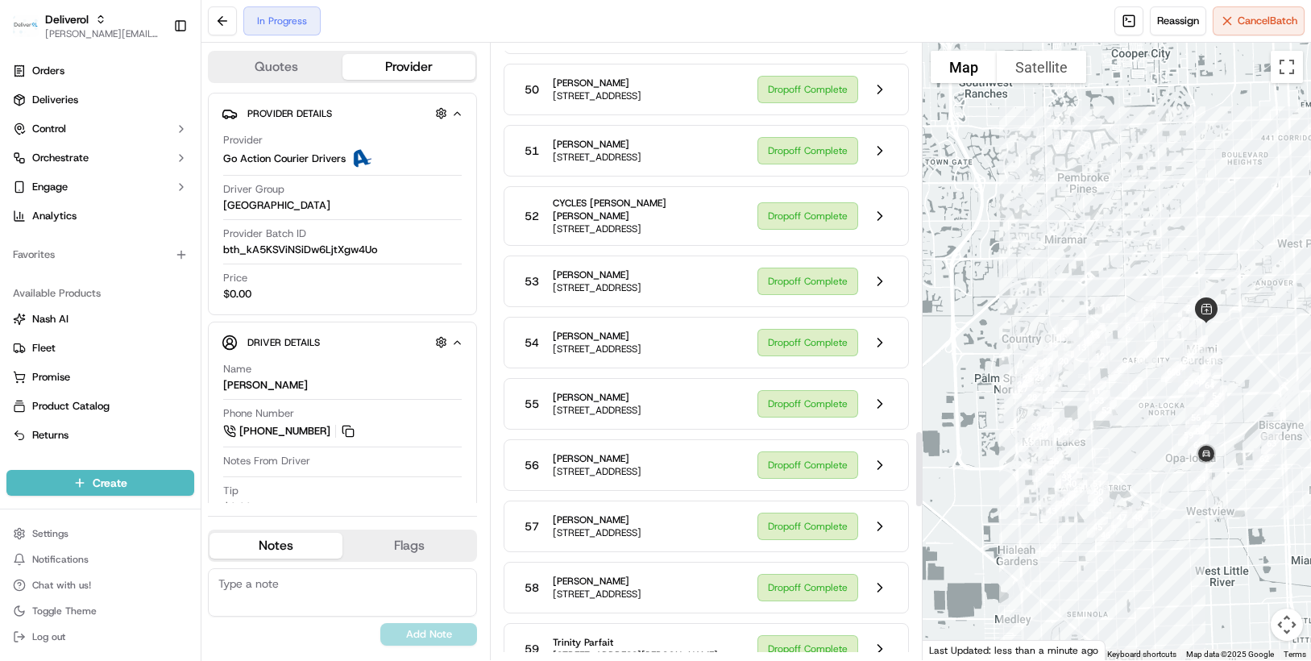
scroll to position [3143, 0]
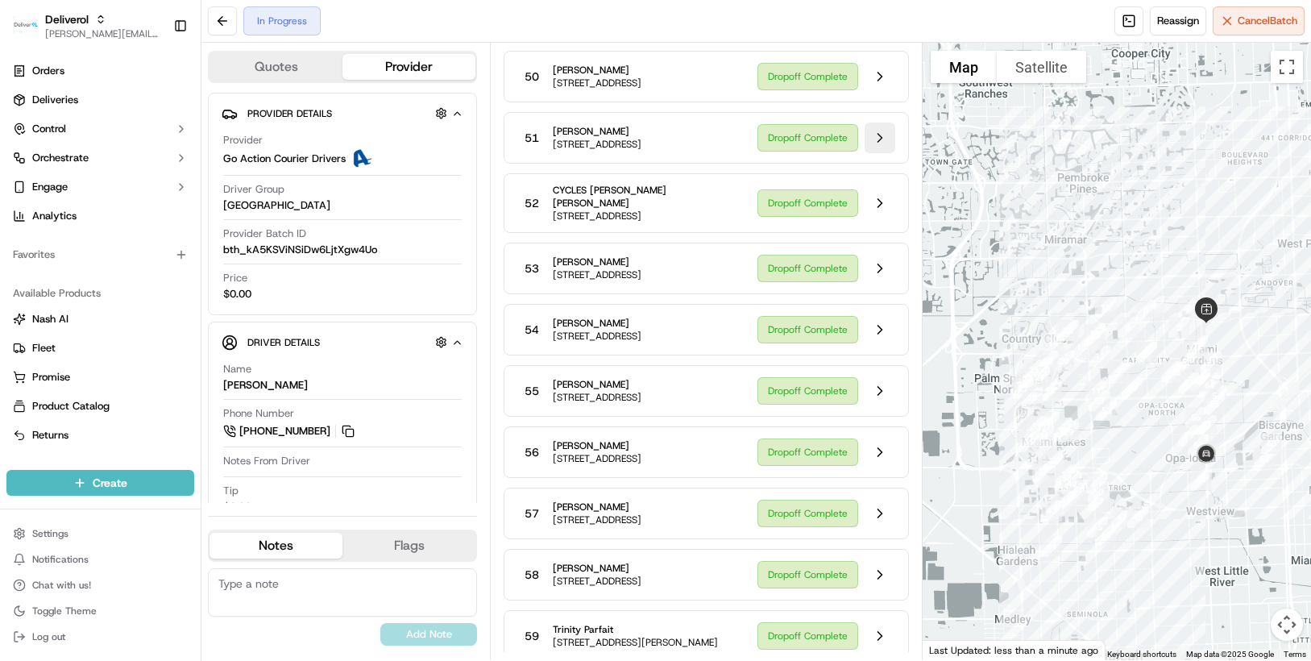
click at [877, 153] on button at bounding box center [880, 138] width 31 height 31
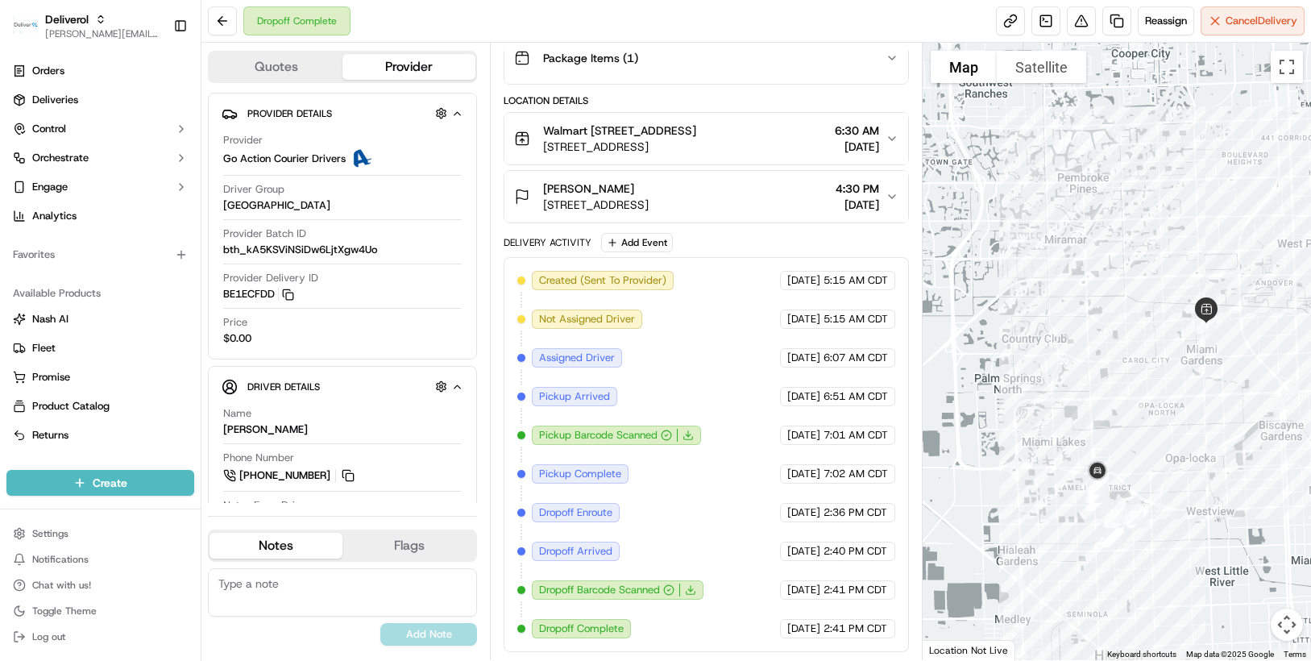
scroll to position [359, 0]
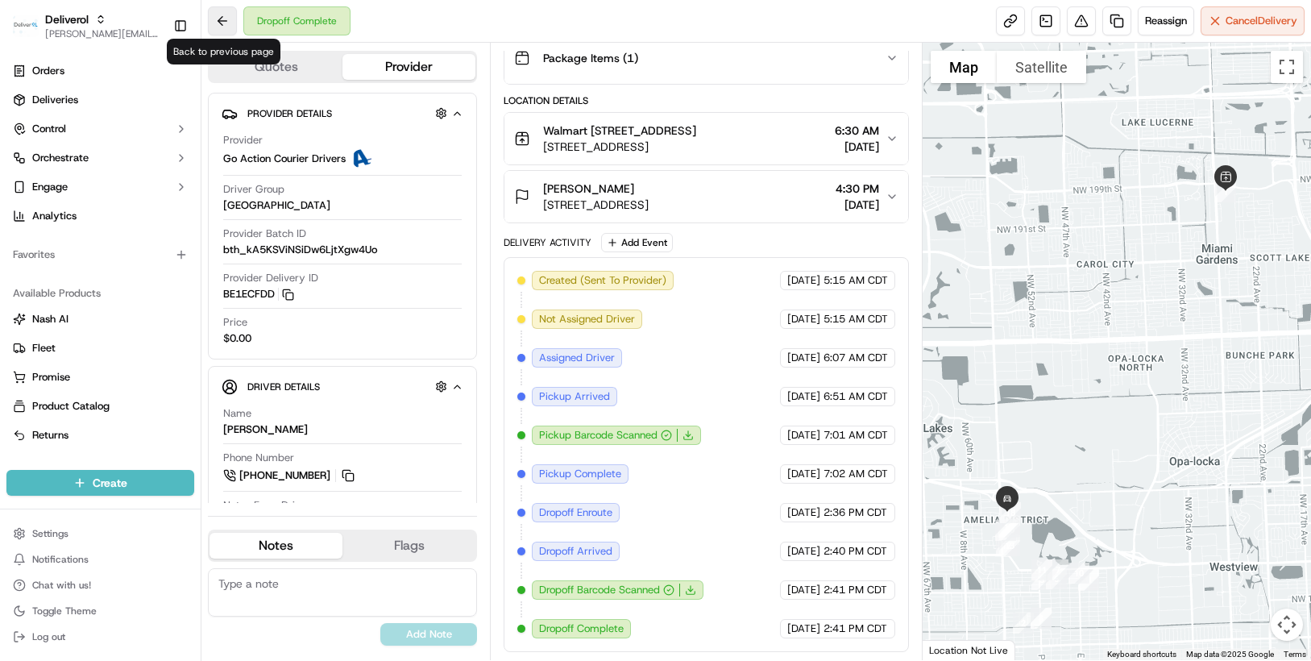
click at [219, 30] on button at bounding box center [222, 20] width 29 height 29
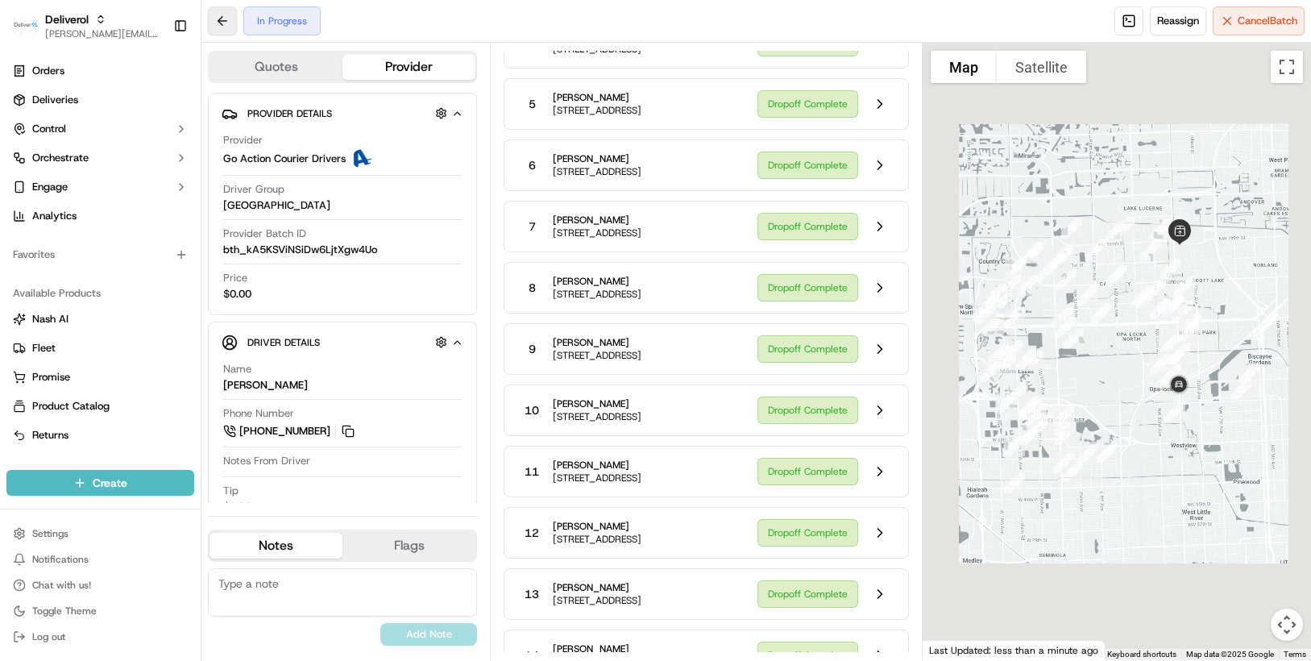
scroll to position [3143, 0]
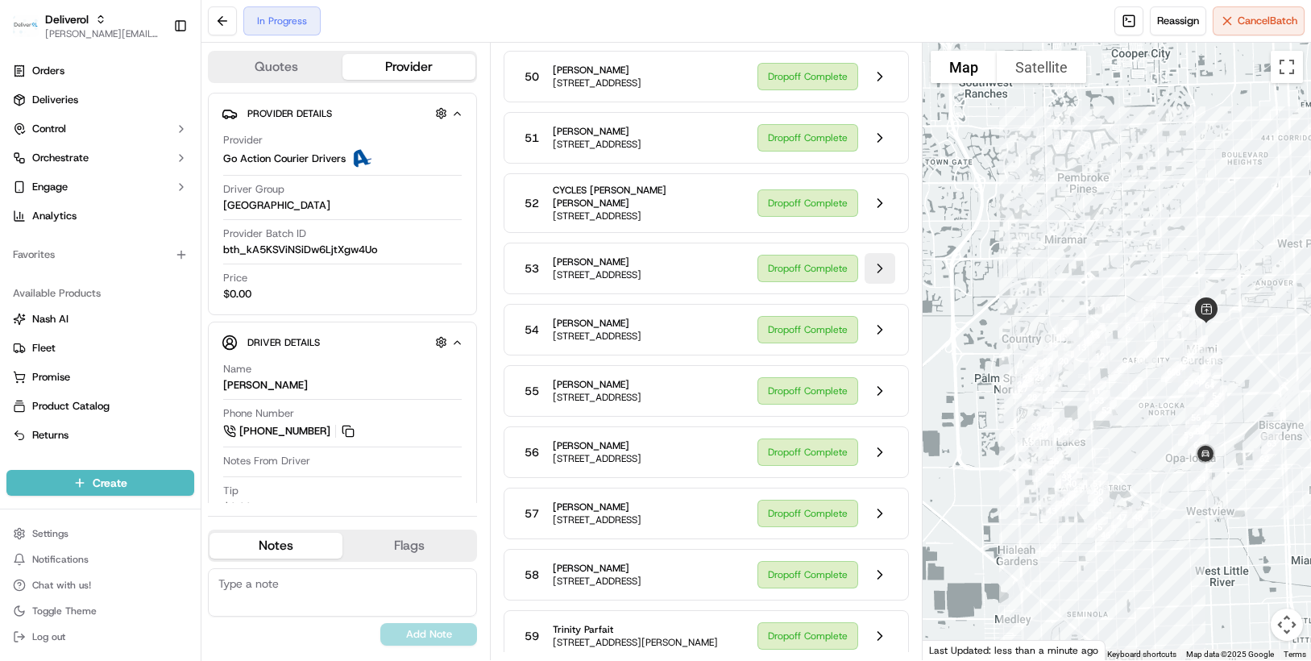
click at [882, 284] on button at bounding box center [880, 268] width 31 height 31
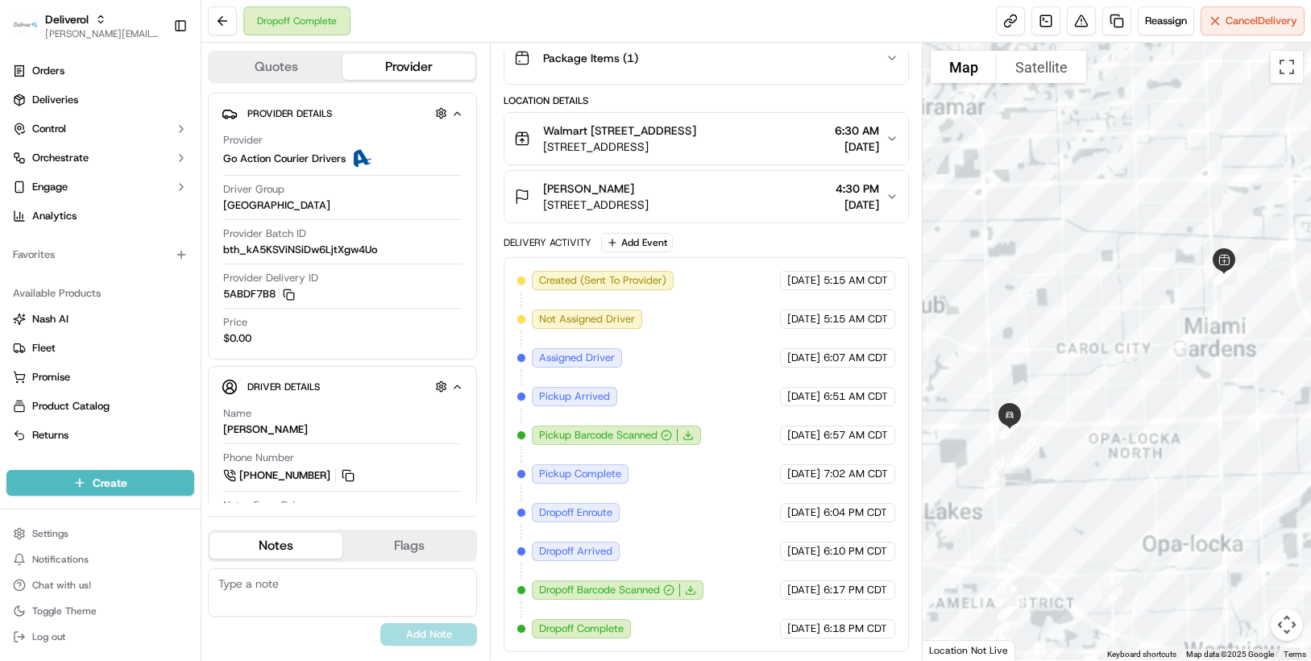
scroll to position [359, 0]
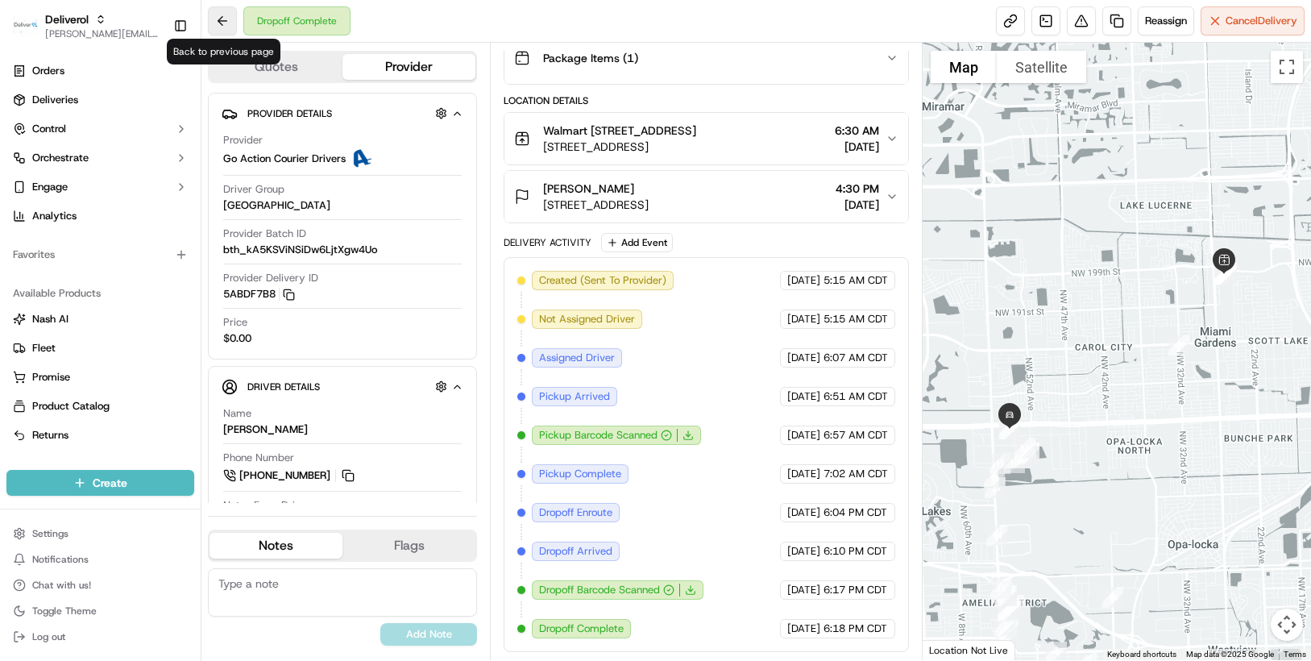
click at [218, 21] on button at bounding box center [222, 20] width 29 height 29
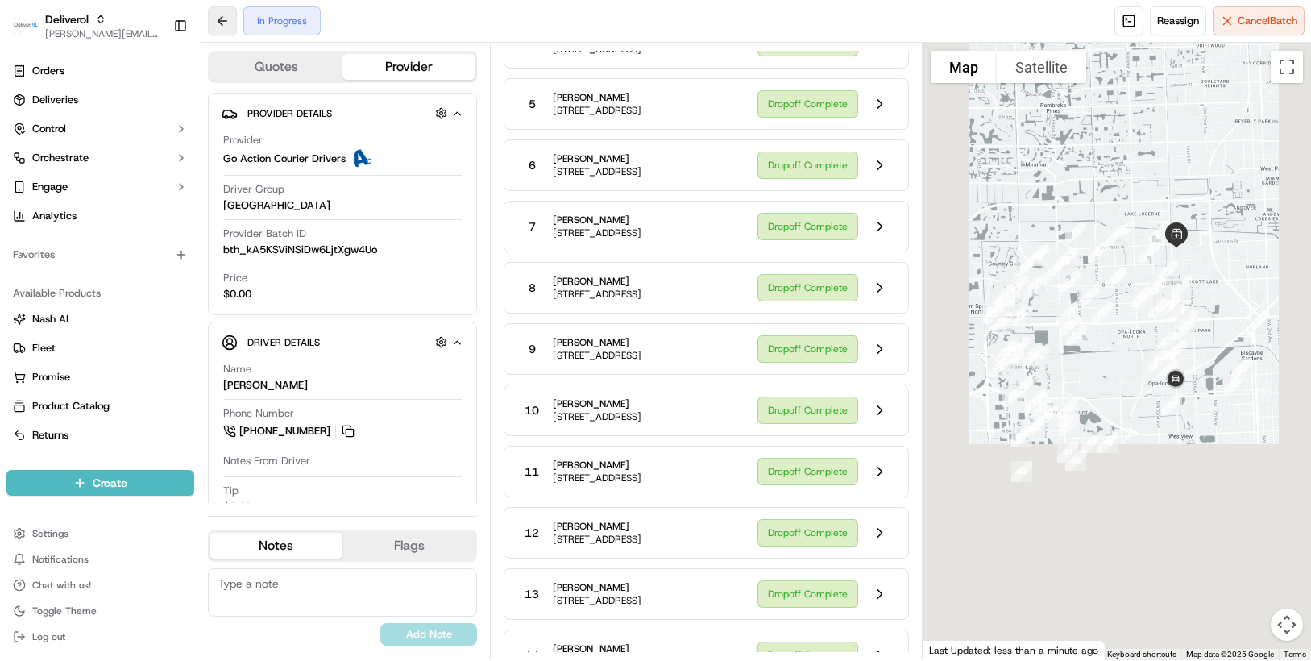
scroll to position [3143, 0]
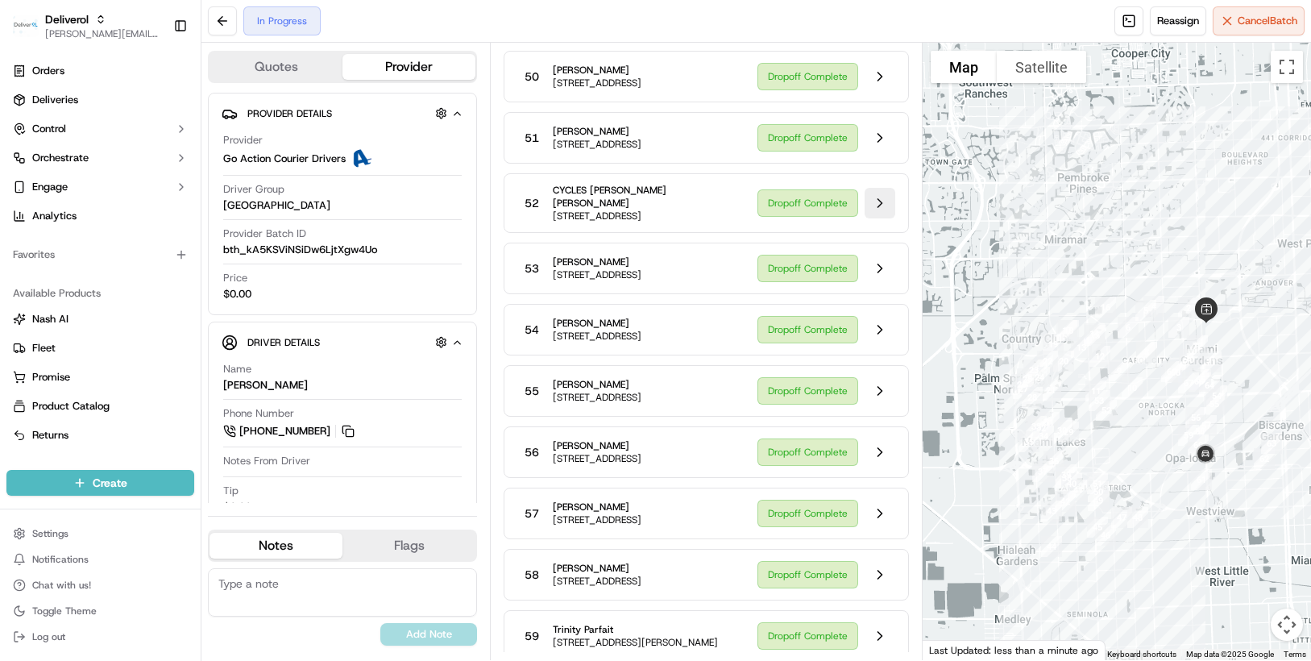
click at [875, 218] on button at bounding box center [880, 203] width 31 height 31
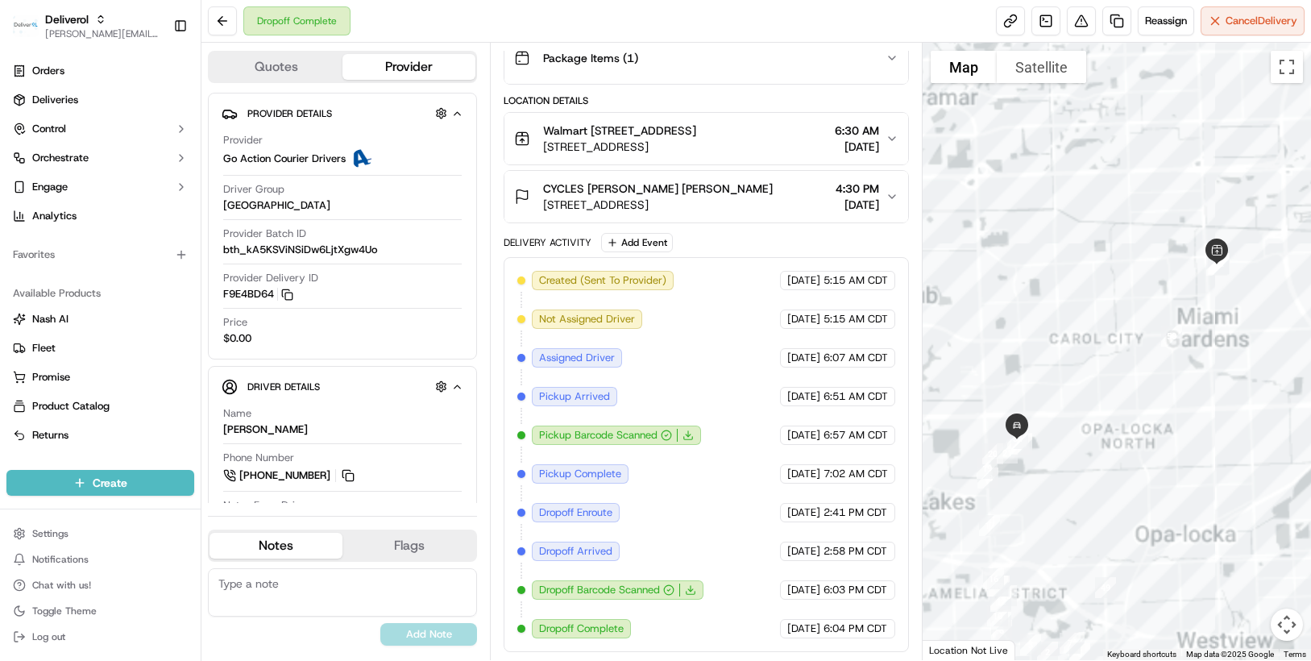
scroll to position [359, 0]
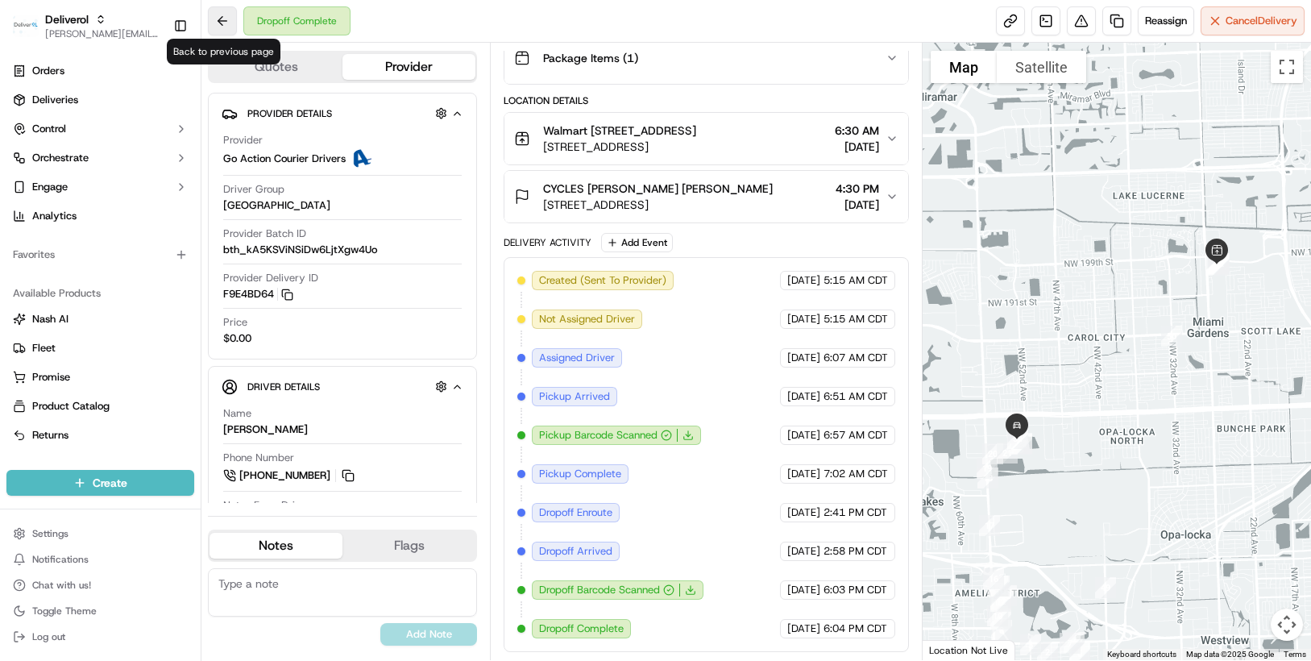
click at [222, 23] on button at bounding box center [222, 20] width 29 height 29
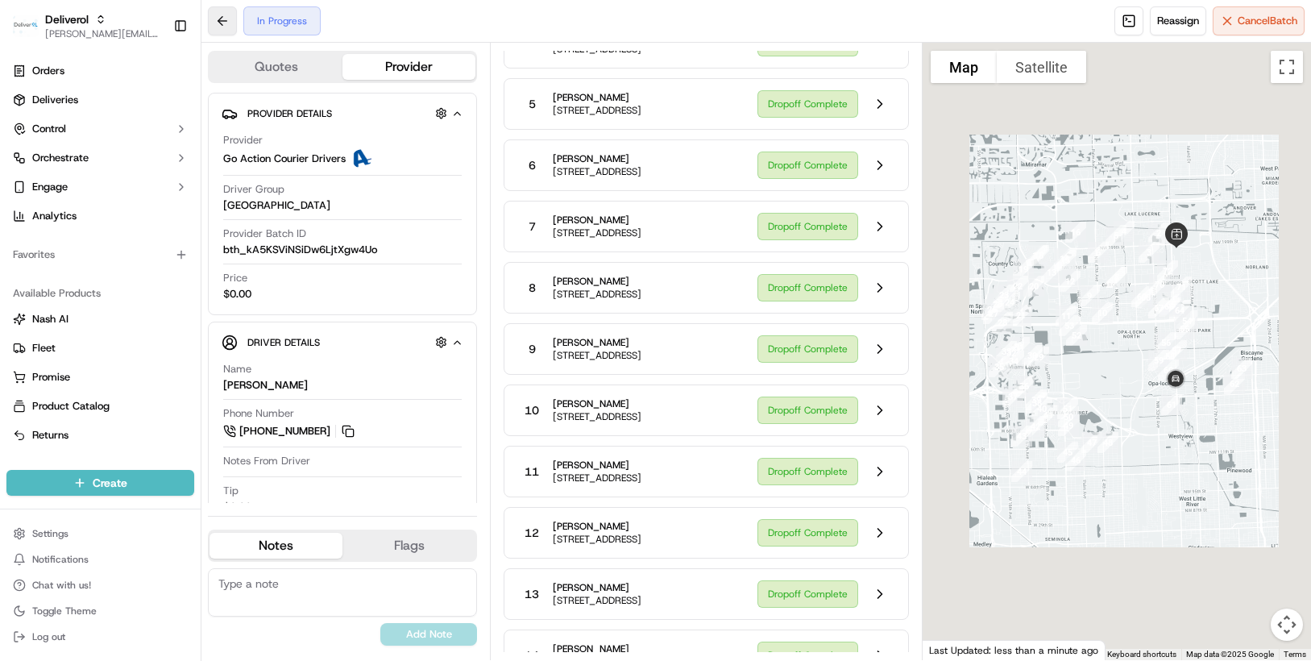
scroll to position [3143, 0]
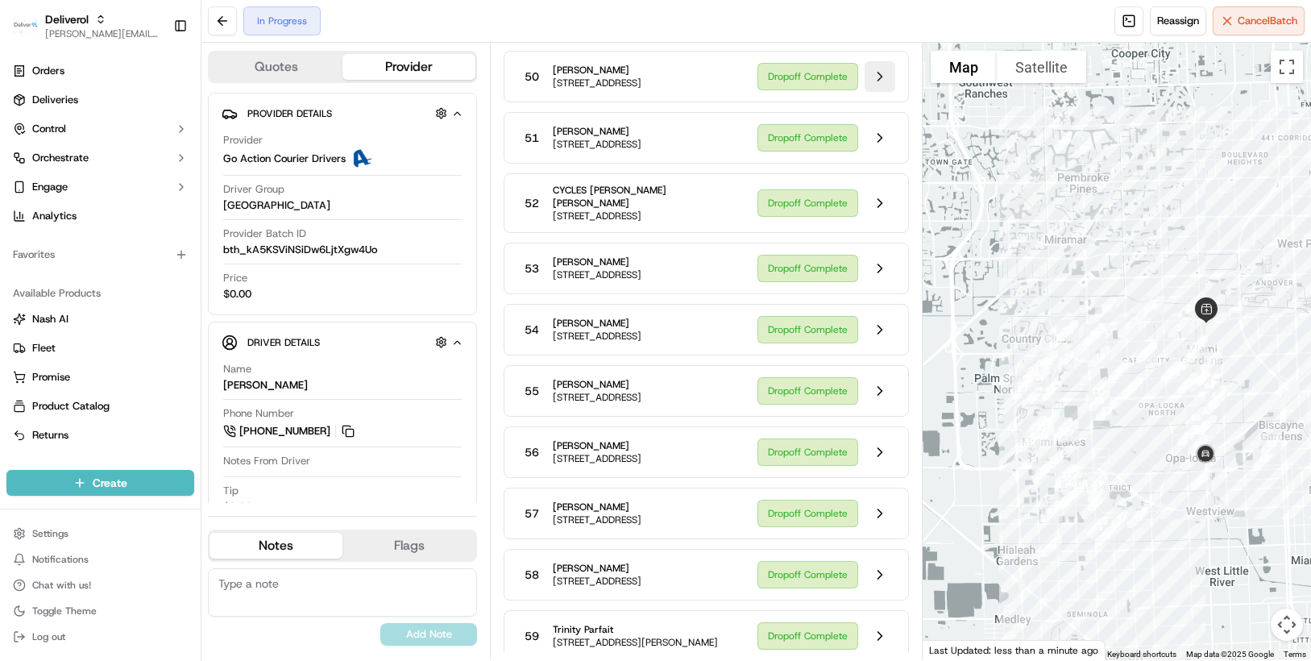
click at [883, 92] on button at bounding box center [880, 76] width 31 height 31
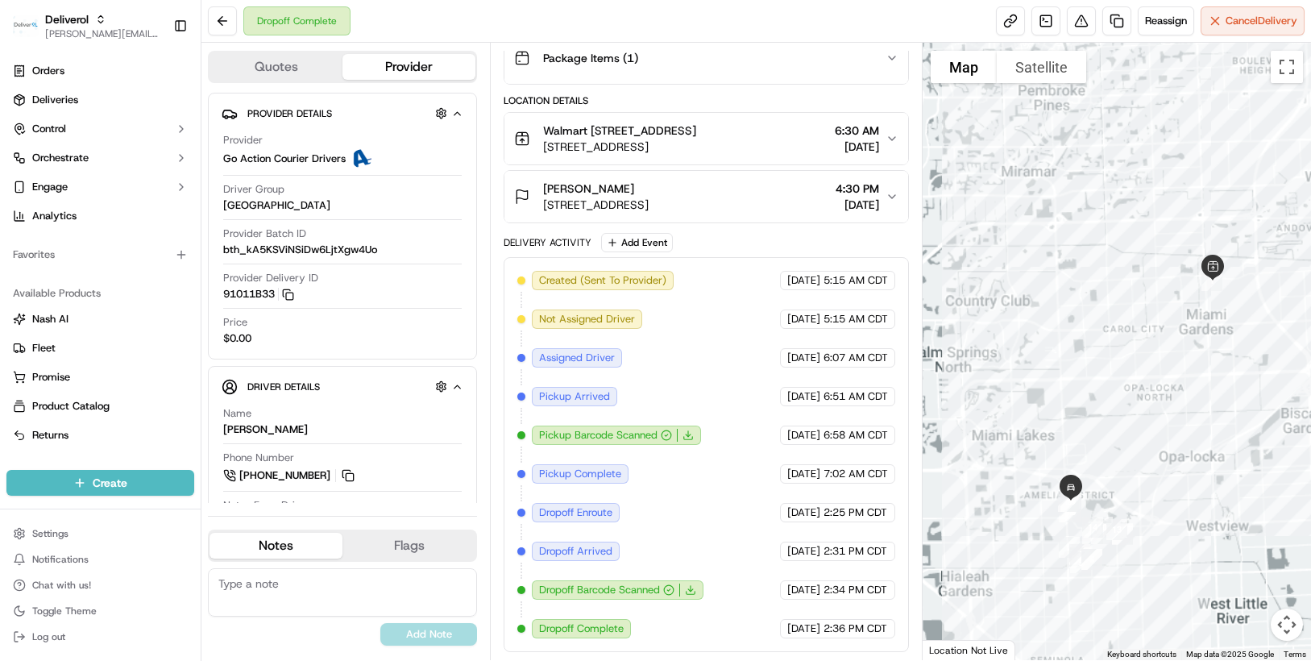
scroll to position [359, 0]
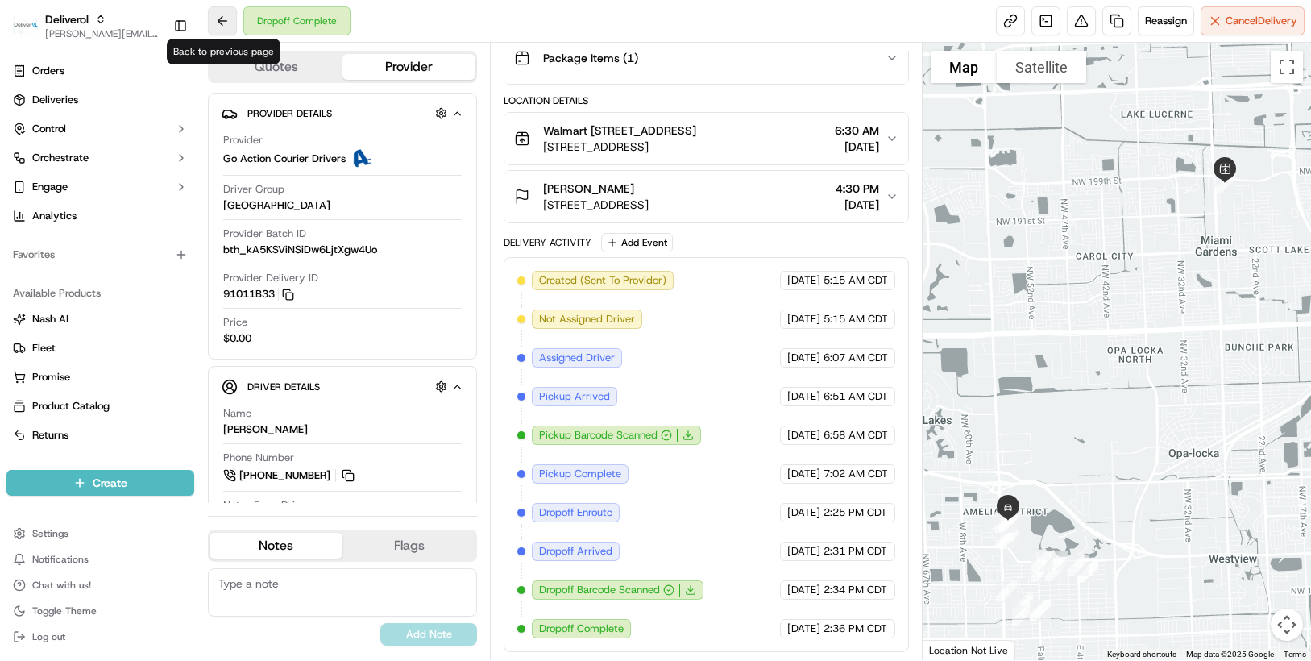
click at [216, 27] on button at bounding box center [222, 20] width 29 height 29
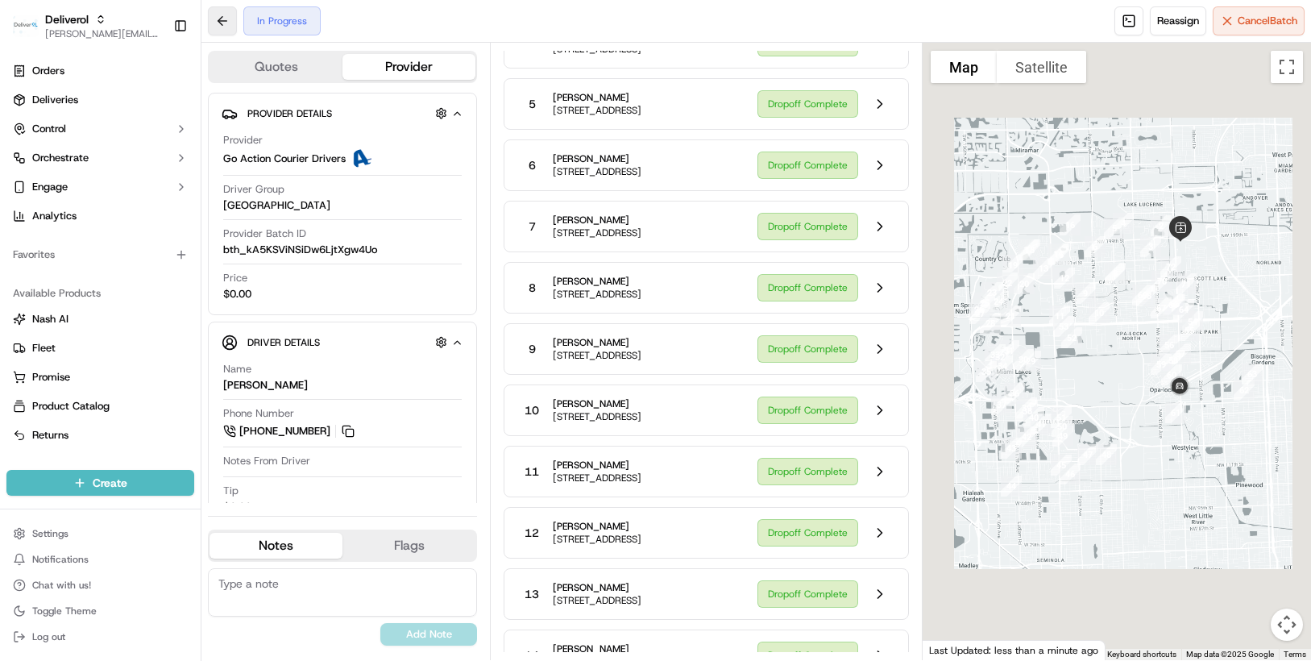
scroll to position [3143, 0]
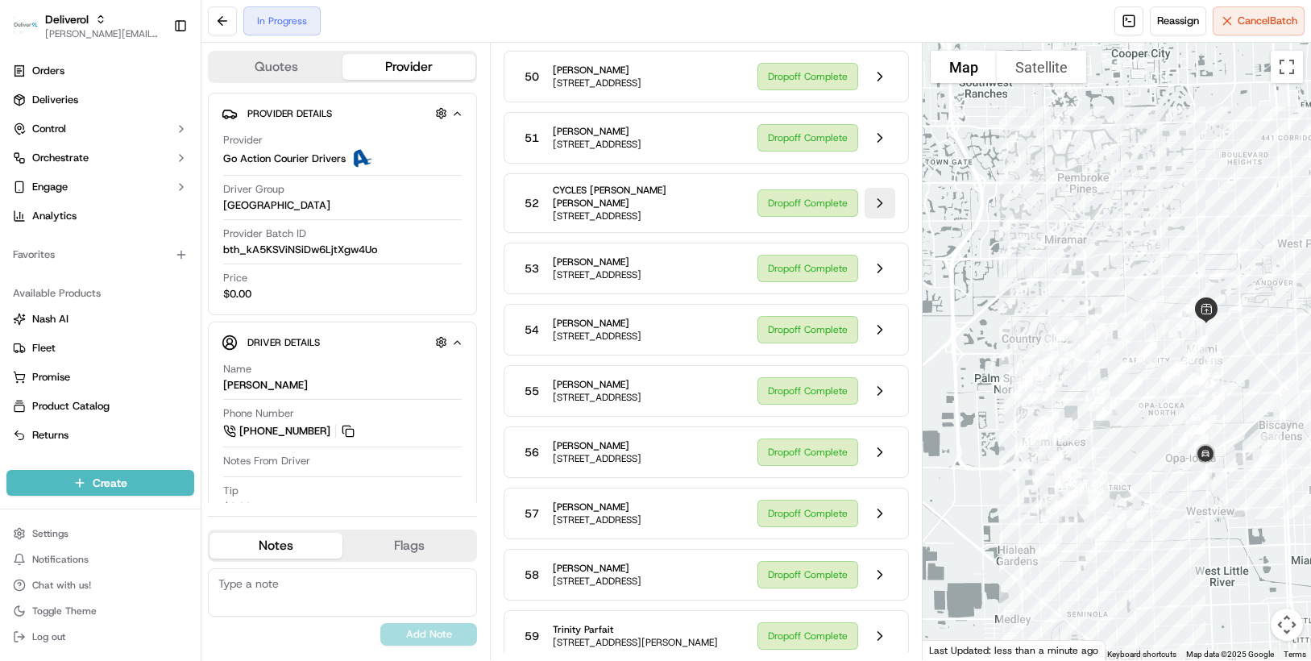
click at [874, 218] on button at bounding box center [880, 203] width 31 height 31
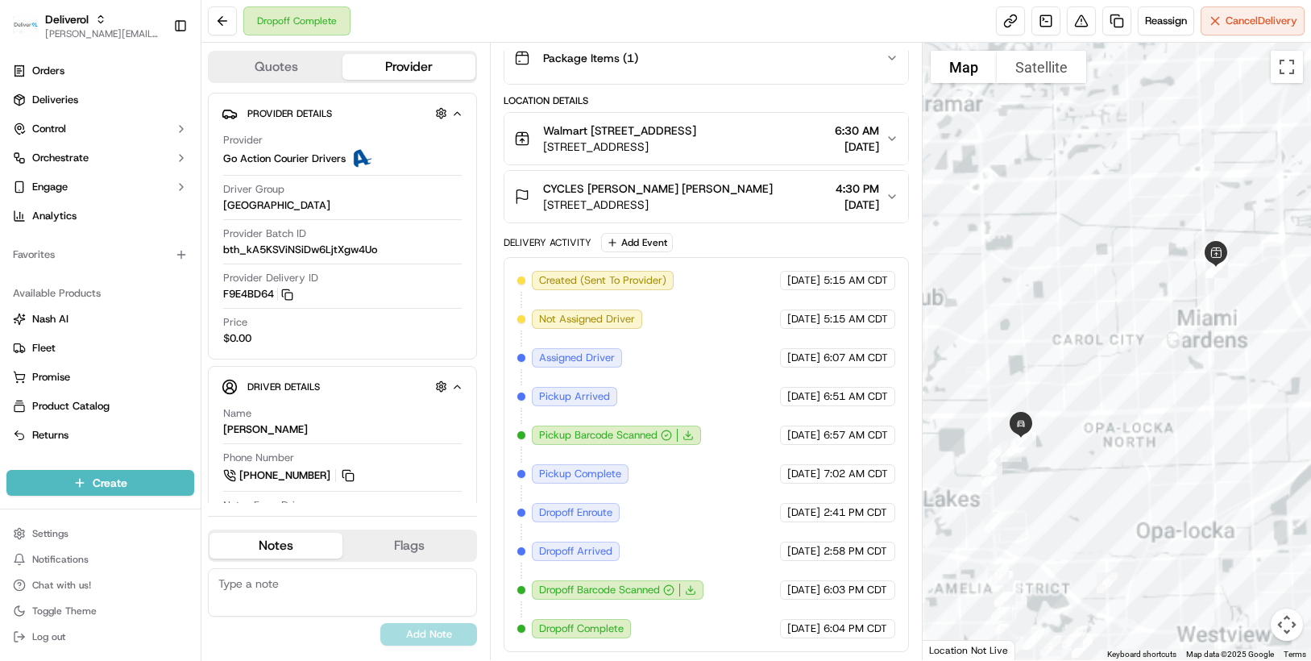
scroll to position [359, 0]
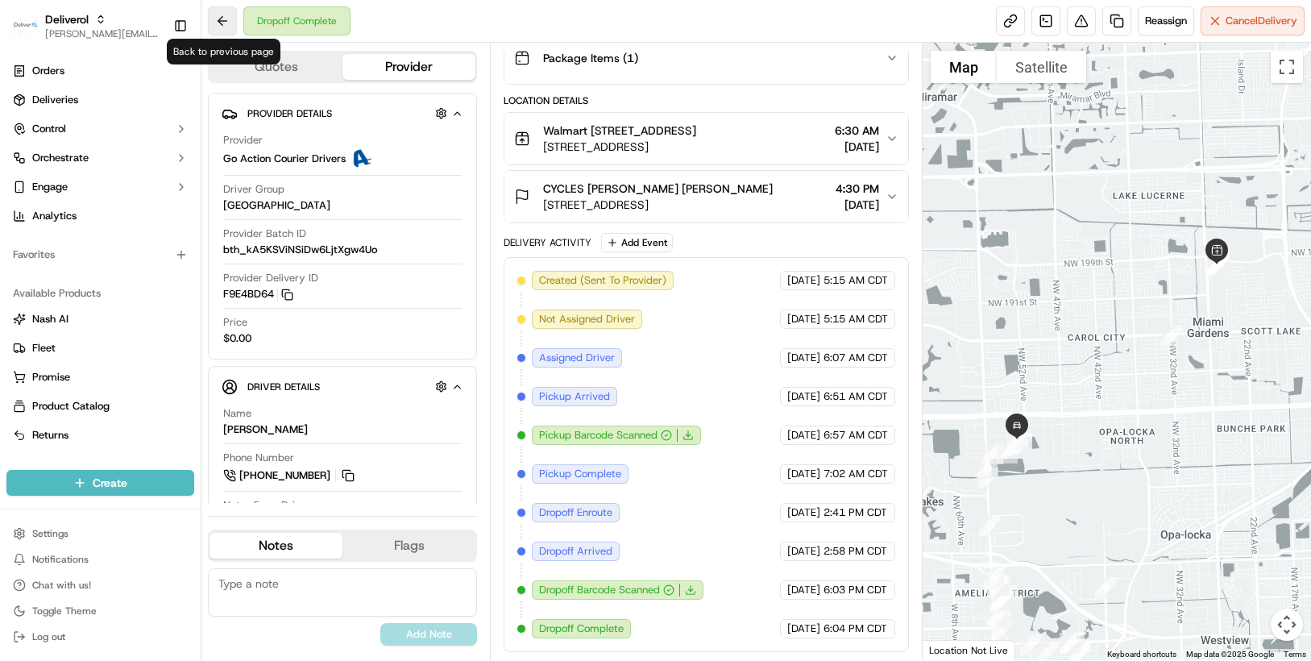
click at [228, 26] on button at bounding box center [222, 20] width 29 height 29
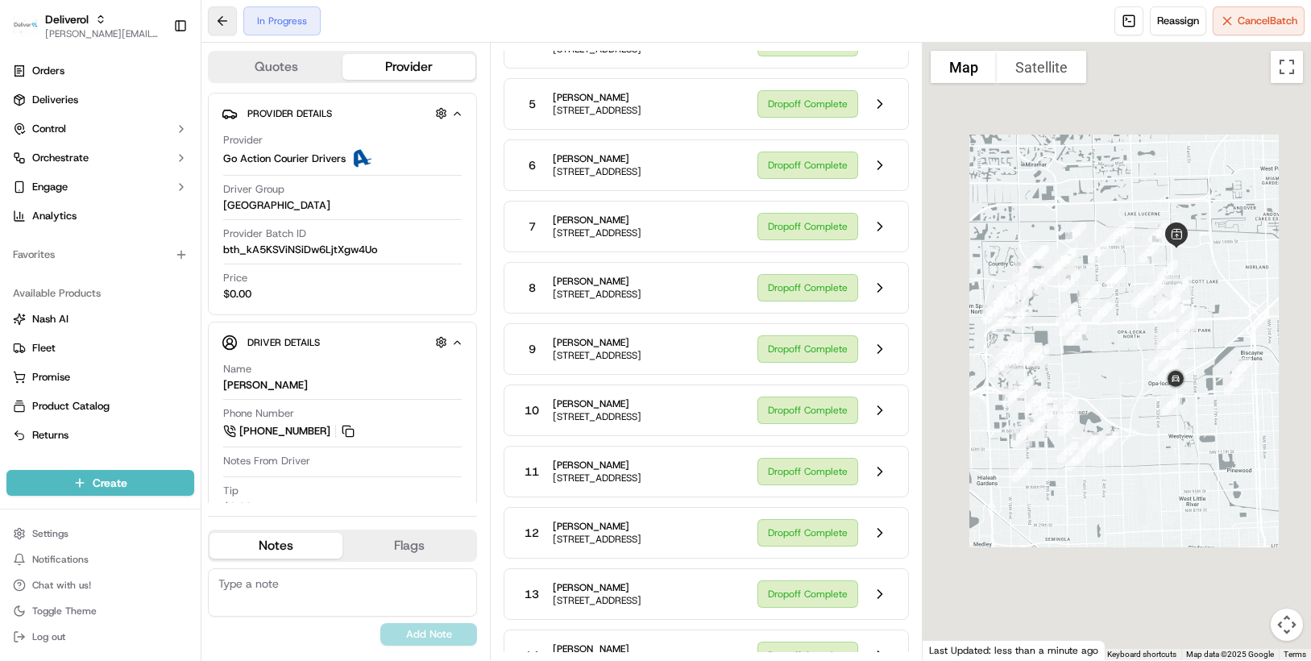
scroll to position [3143, 0]
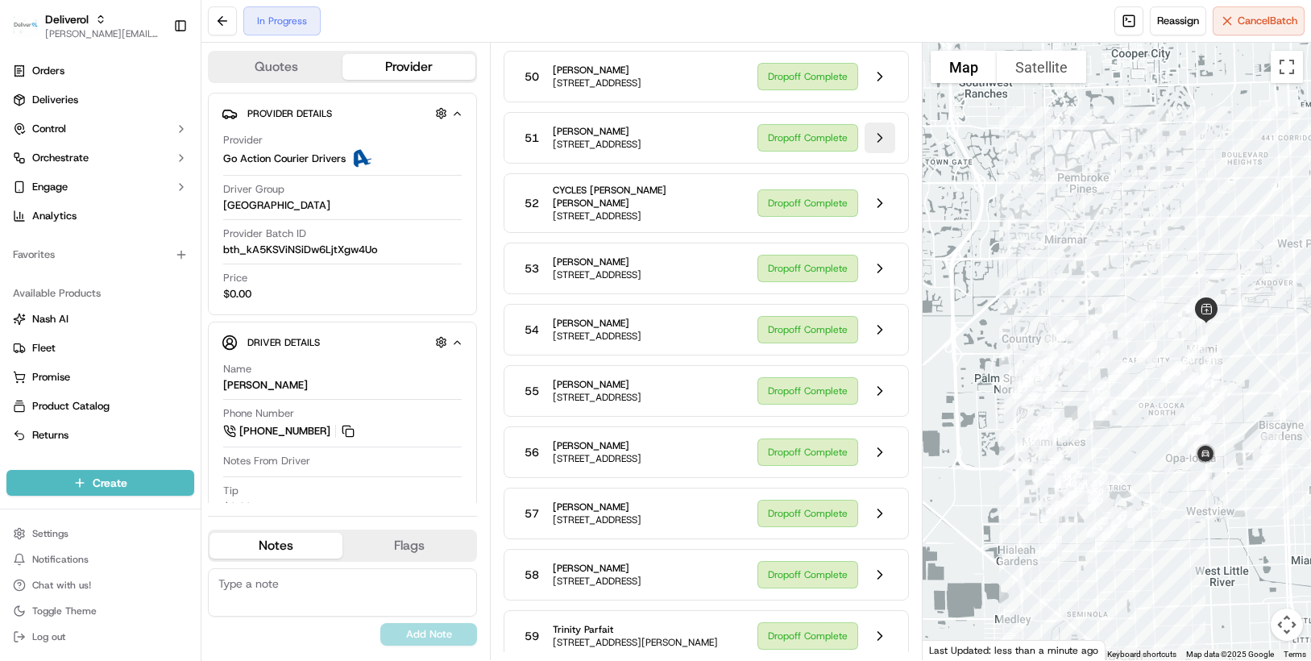
click at [876, 153] on button at bounding box center [880, 138] width 31 height 31
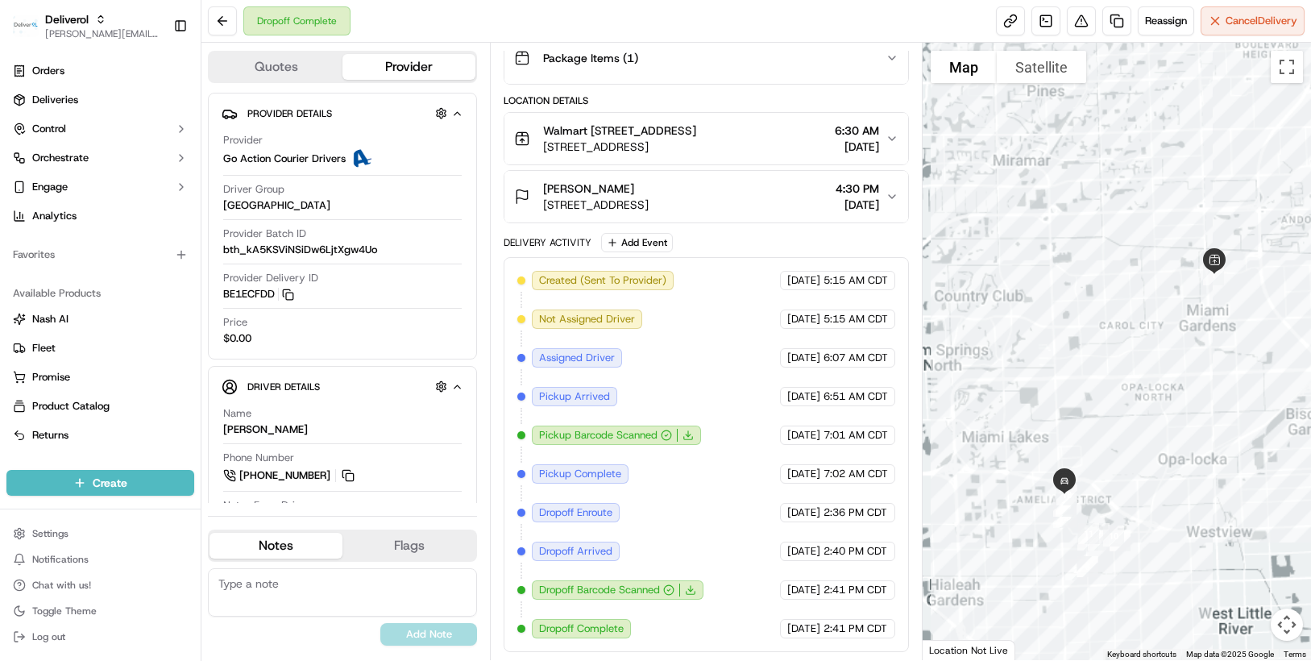
scroll to position [359, 0]
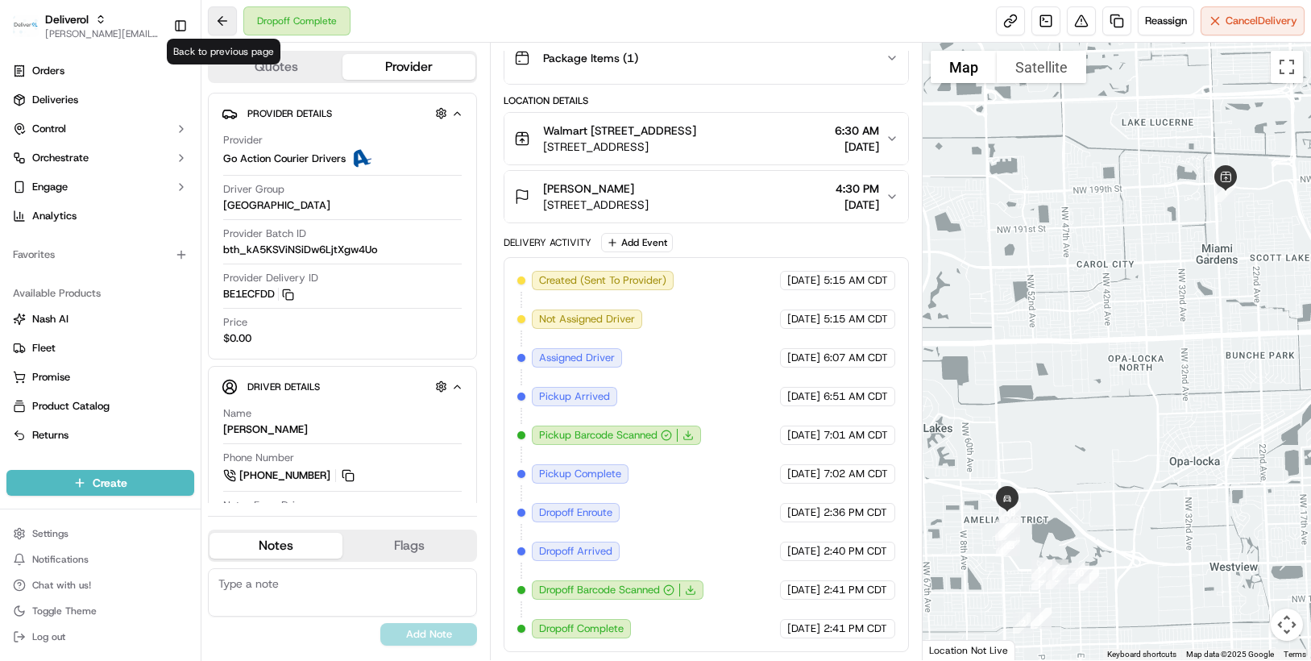
click at [233, 19] on button at bounding box center [222, 20] width 29 height 29
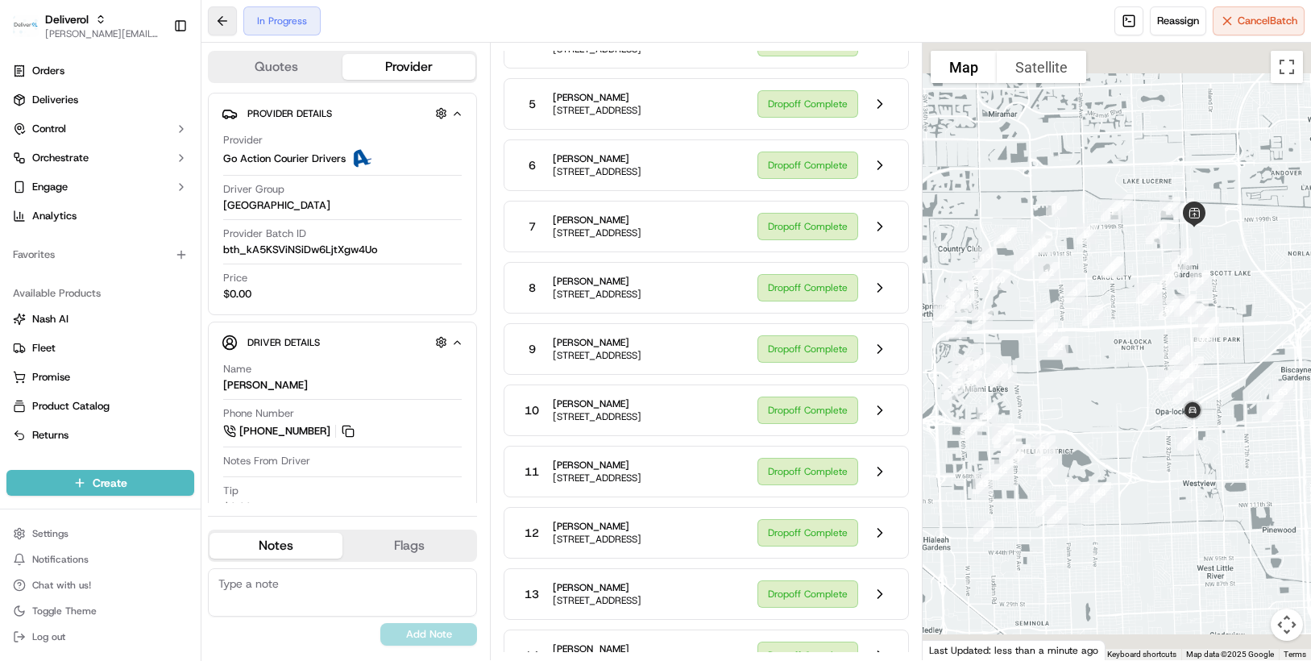
scroll to position [3143, 0]
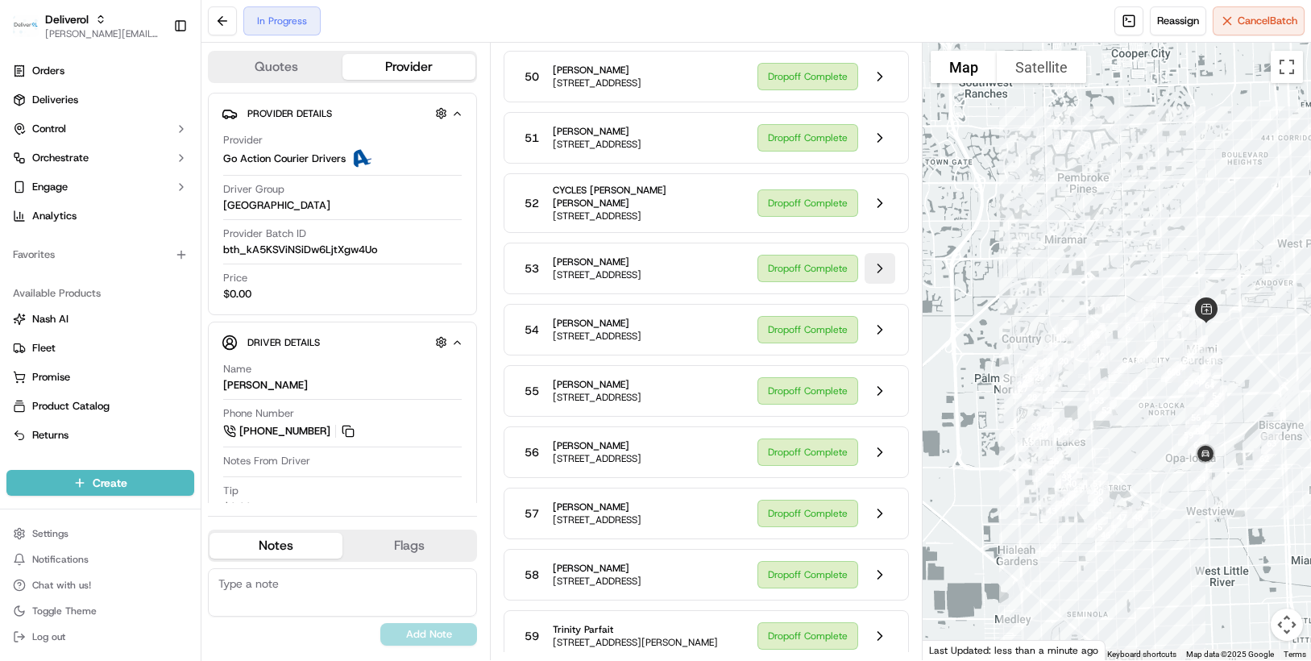
click at [875, 284] on button at bounding box center [880, 268] width 31 height 31
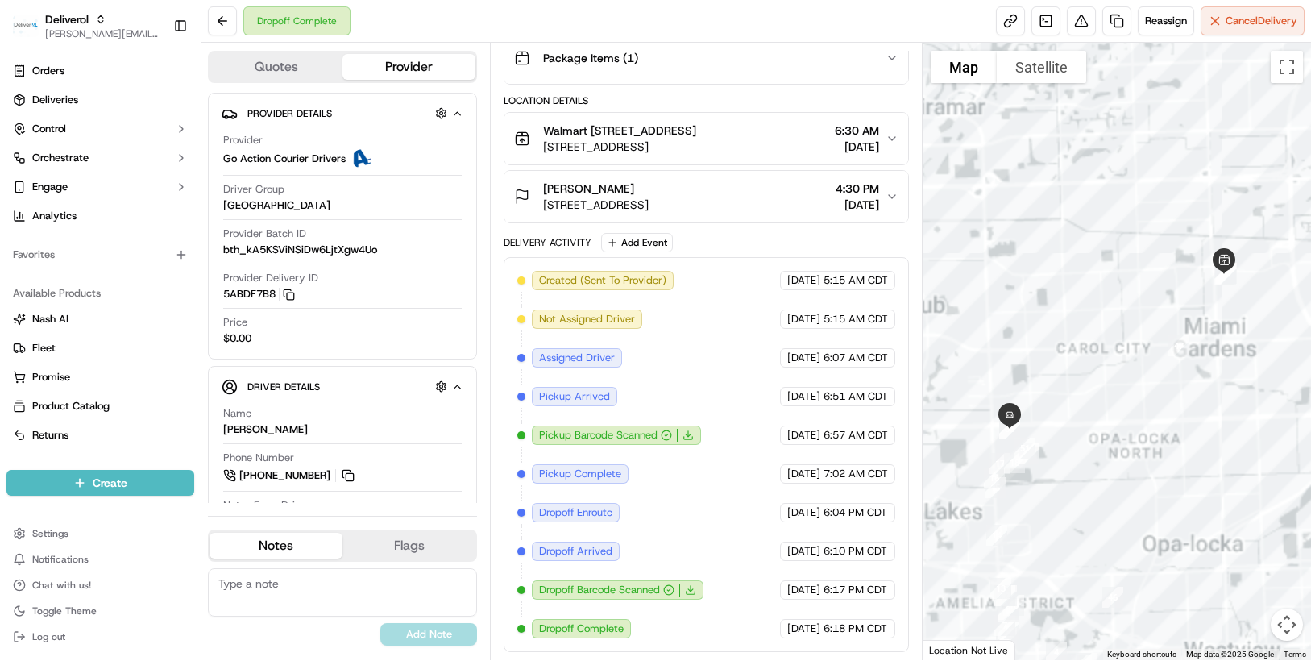
scroll to position [359, 0]
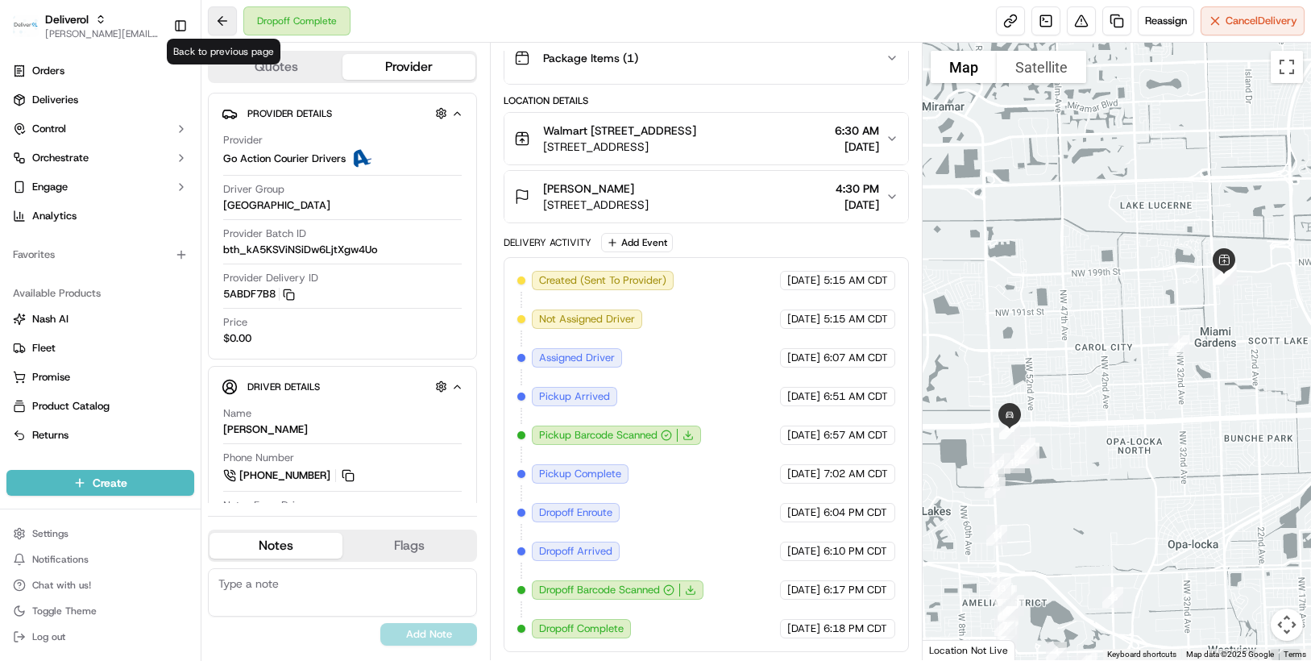
click at [223, 28] on button at bounding box center [222, 20] width 29 height 29
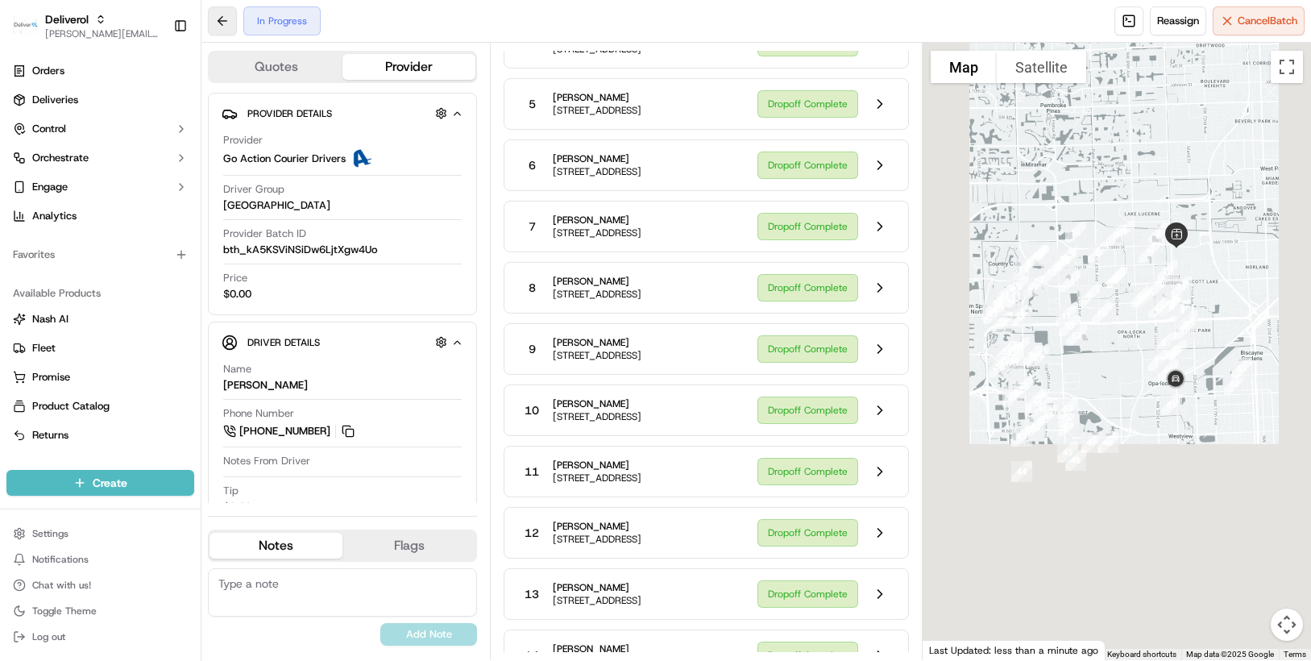
scroll to position [3143, 0]
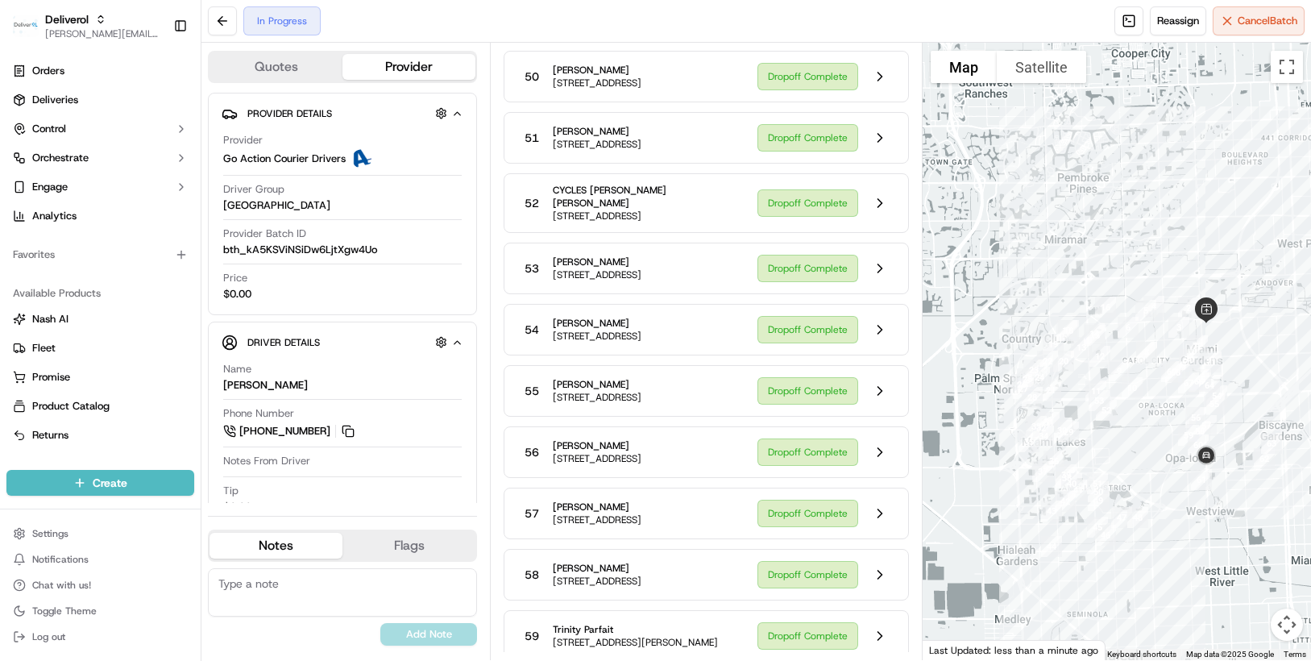
click at [1288, 357] on div at bounding box center [1117, 351] width 388 height 617
click at [883, 153] on button at bounding box center [880, 138] width 31 height 31
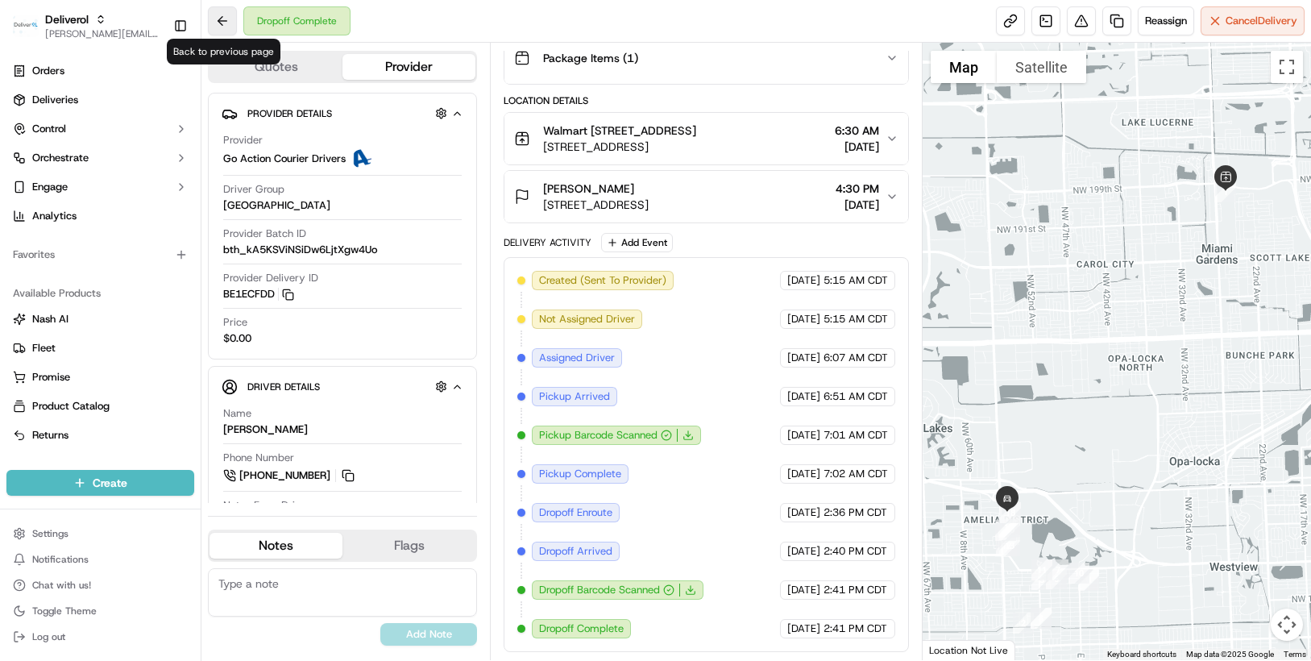
click at [217, 26] on button at bounding box center [222, 20] width 29 height 29
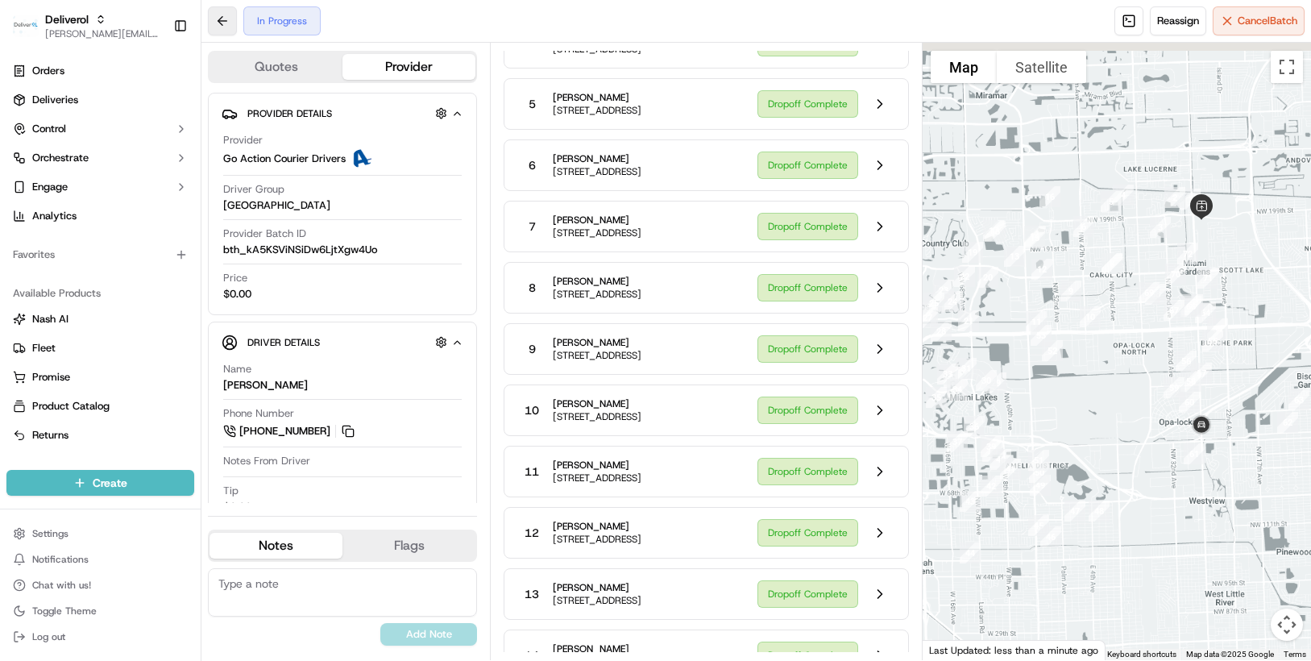
scroll to position [3143, 0]
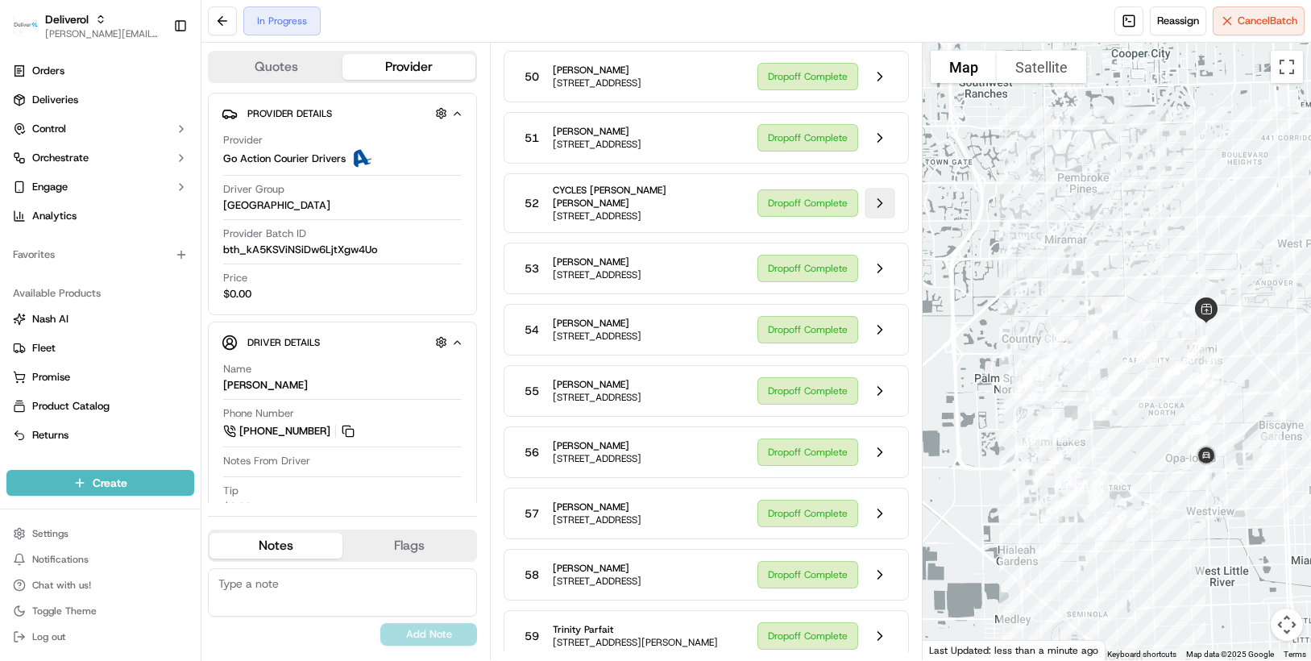
click at [877, 218] on button at bounding box center [880, 203] width 31 height 31
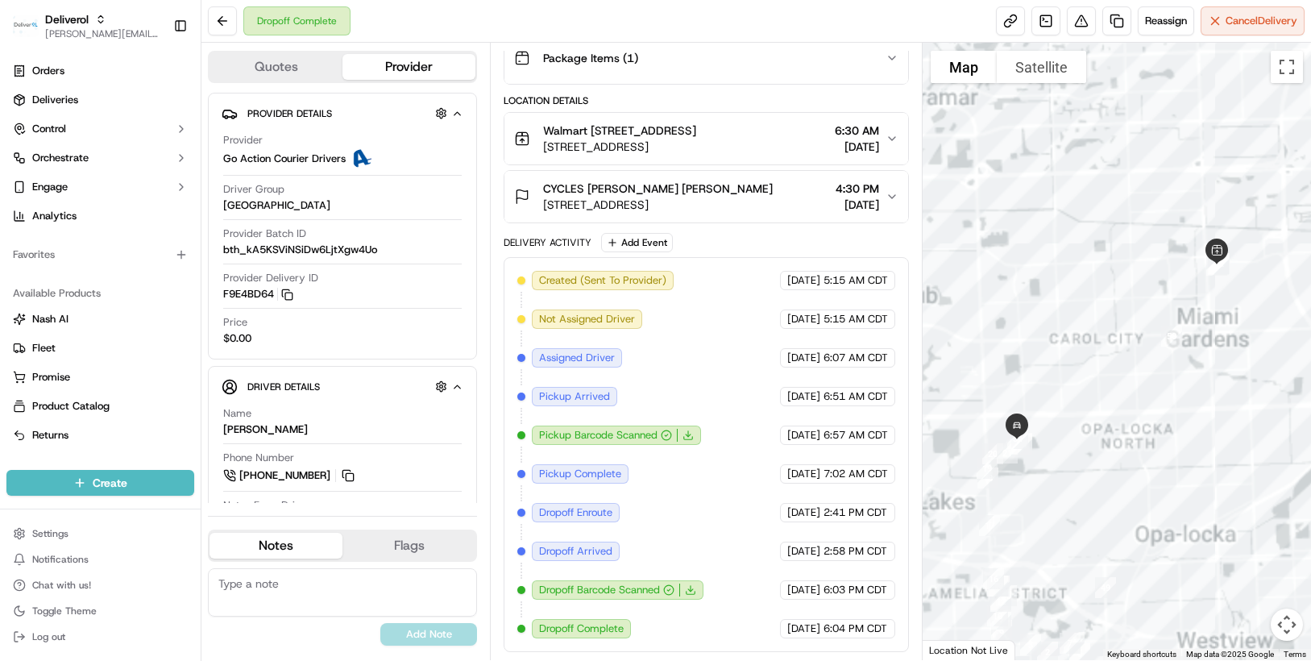
scroll to position [359, 0]
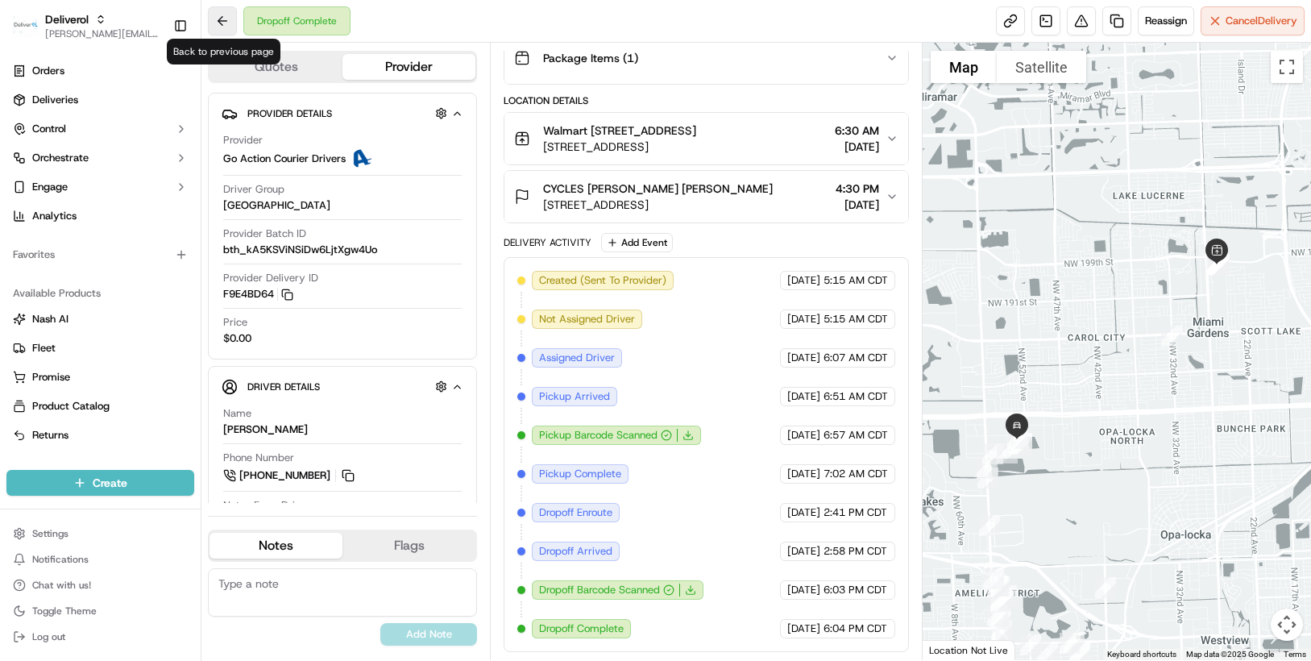
click at [231, 26] on button at bounding box center [222, 20] width 29 height 29
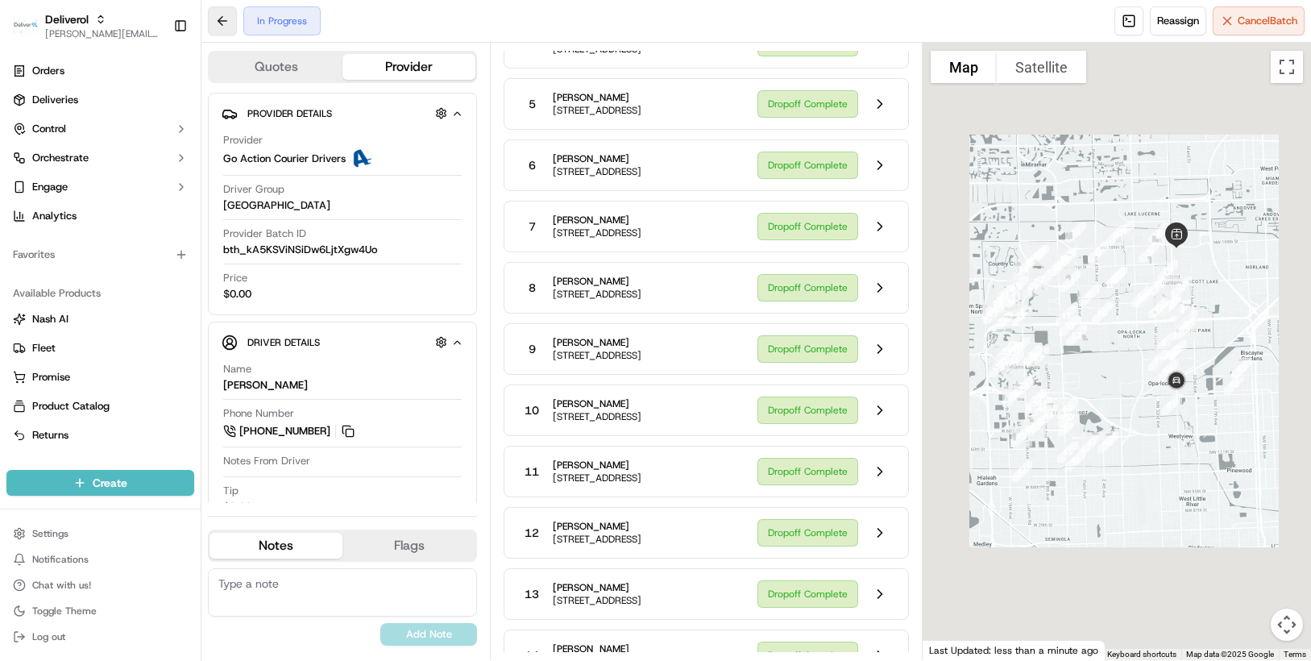
scroll to position [3143, 0]
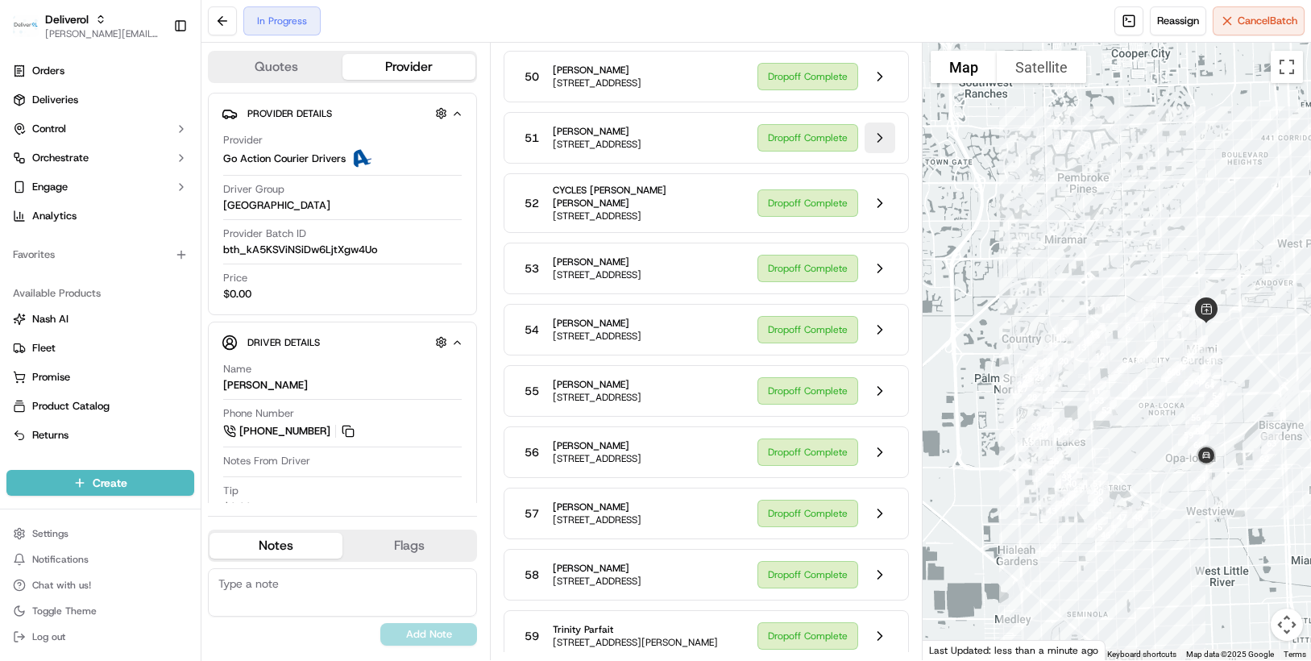
click at [878, 153] on button at bounding box center [880, 138] width 31 height 31
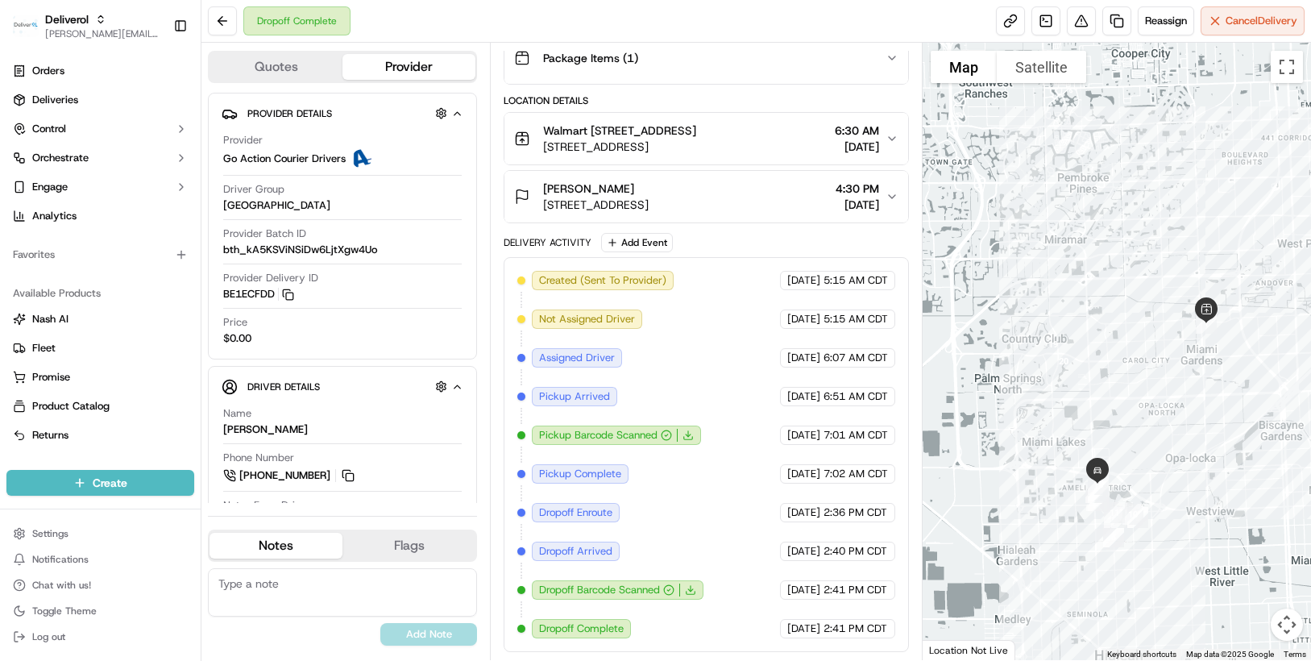
scroll to position [359, 0]
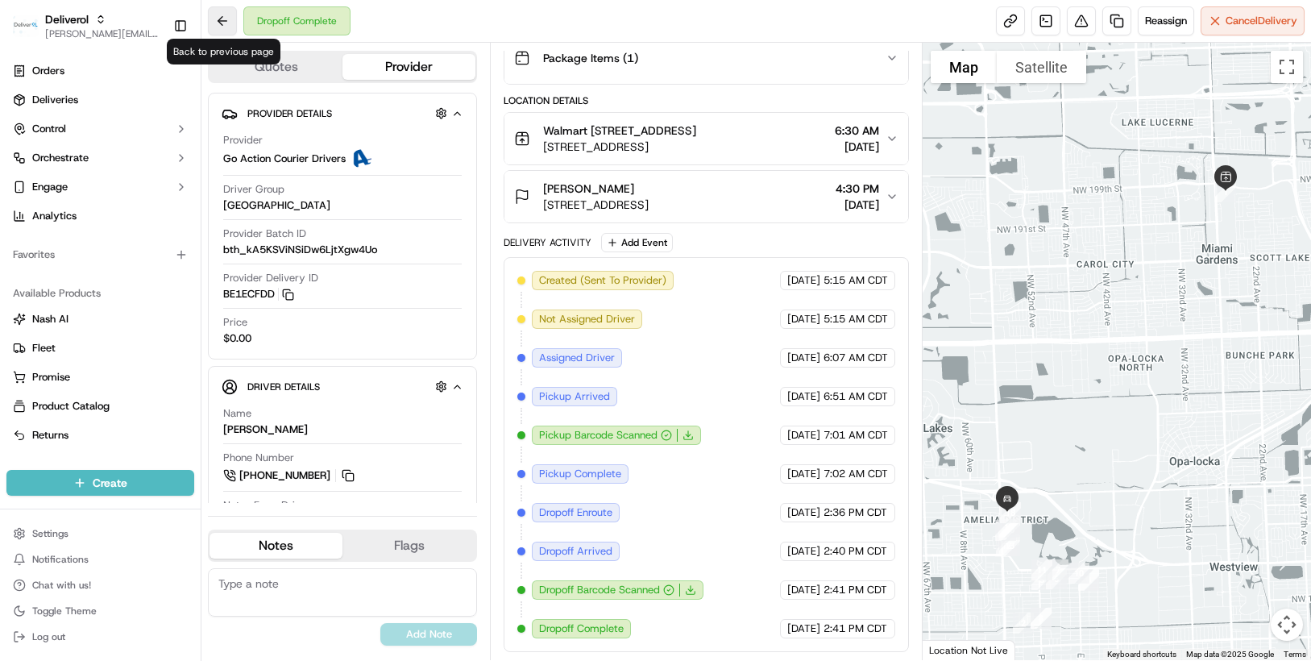
click at [226, 23] on button at bounding box center [222, 20] width 29 height 29
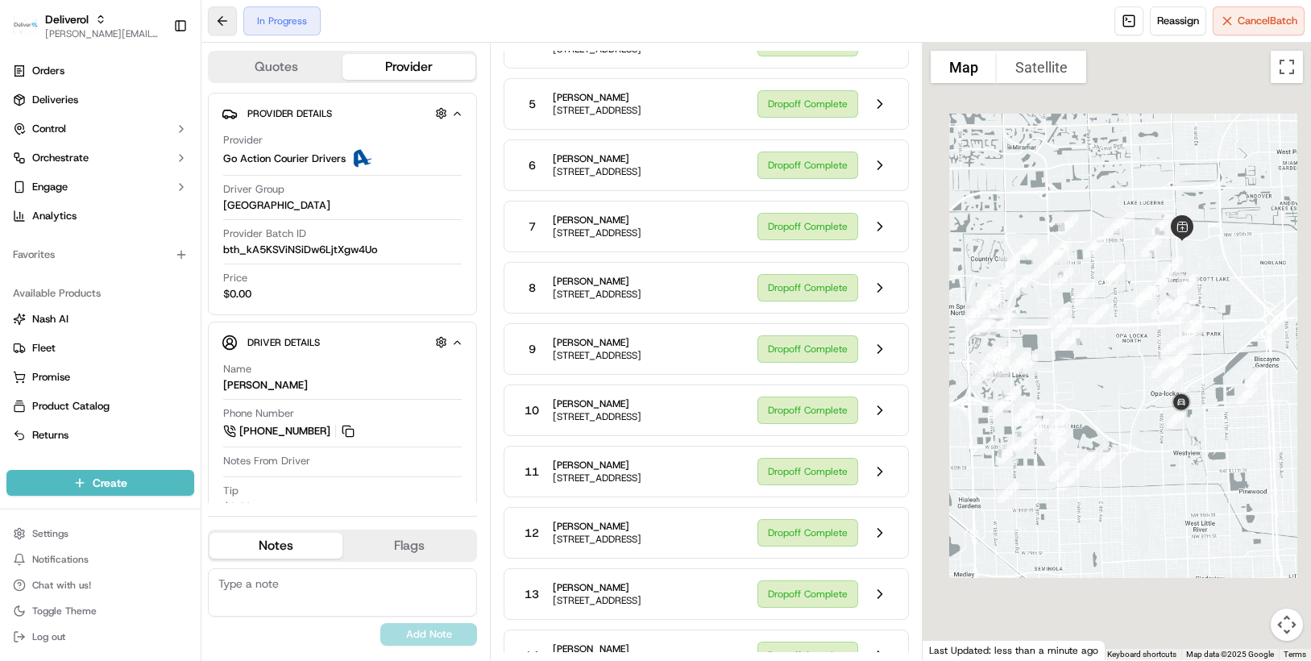
scroll to position [3143, 0]
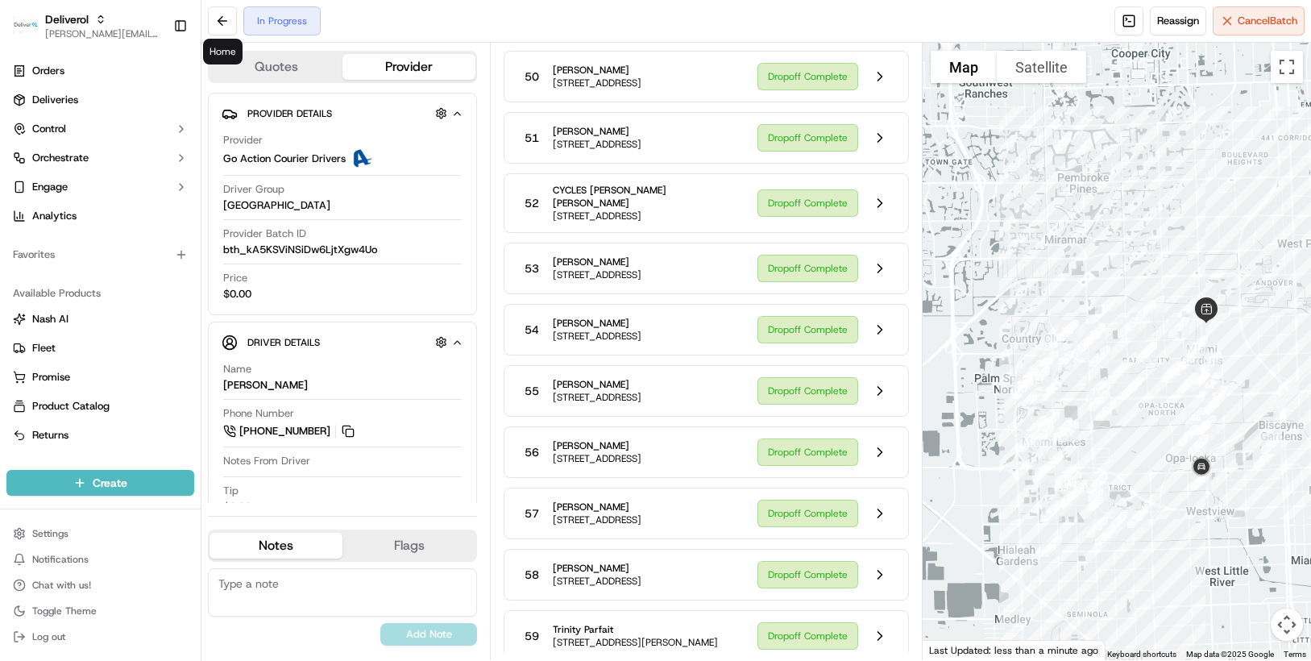
click at [1179, 121] on div at bounding box center [1117, 351] width 388 height 617
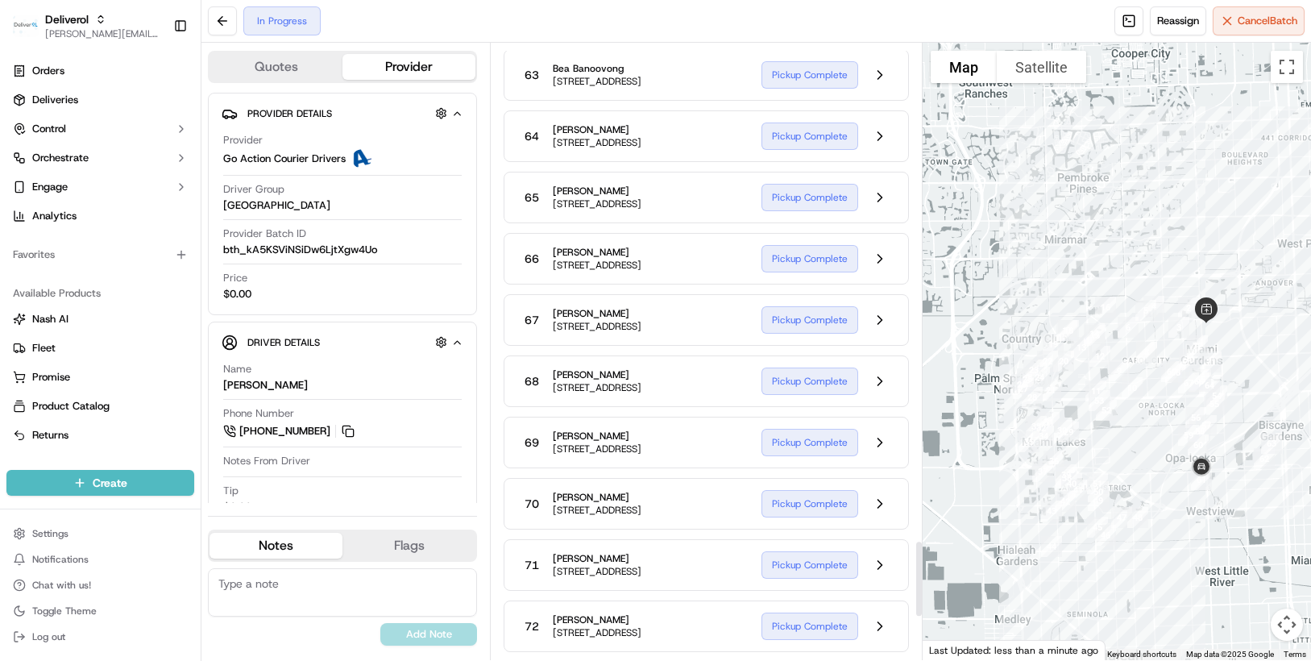
scroll to position [4030, 0]
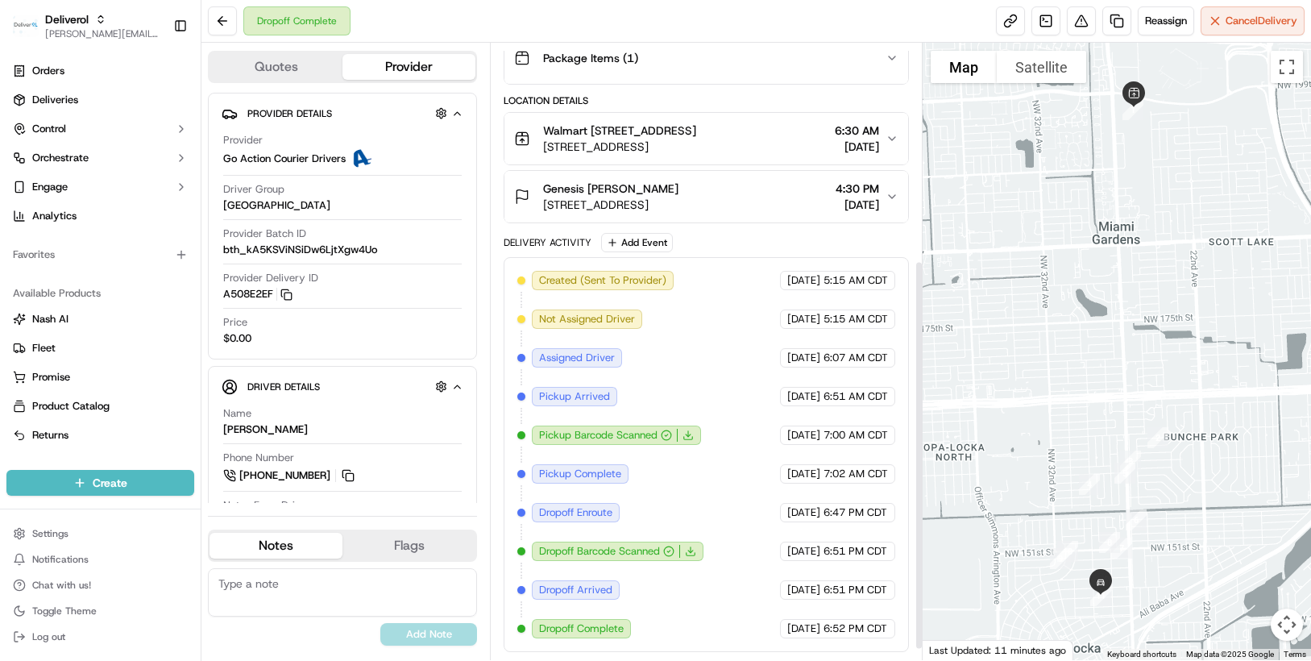
scroll to position [359, 0]
click at [220, 22] on button at bounding box center [222, 20] width 29 height 29
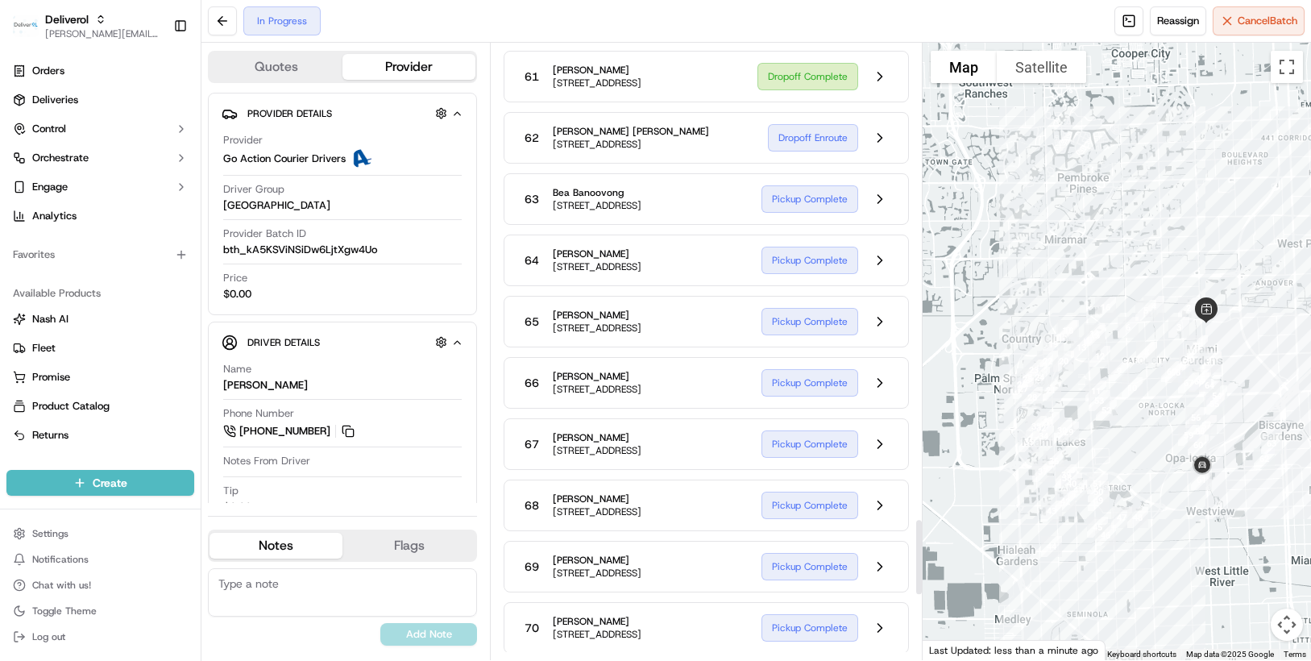
scroll to position [3906, 0]
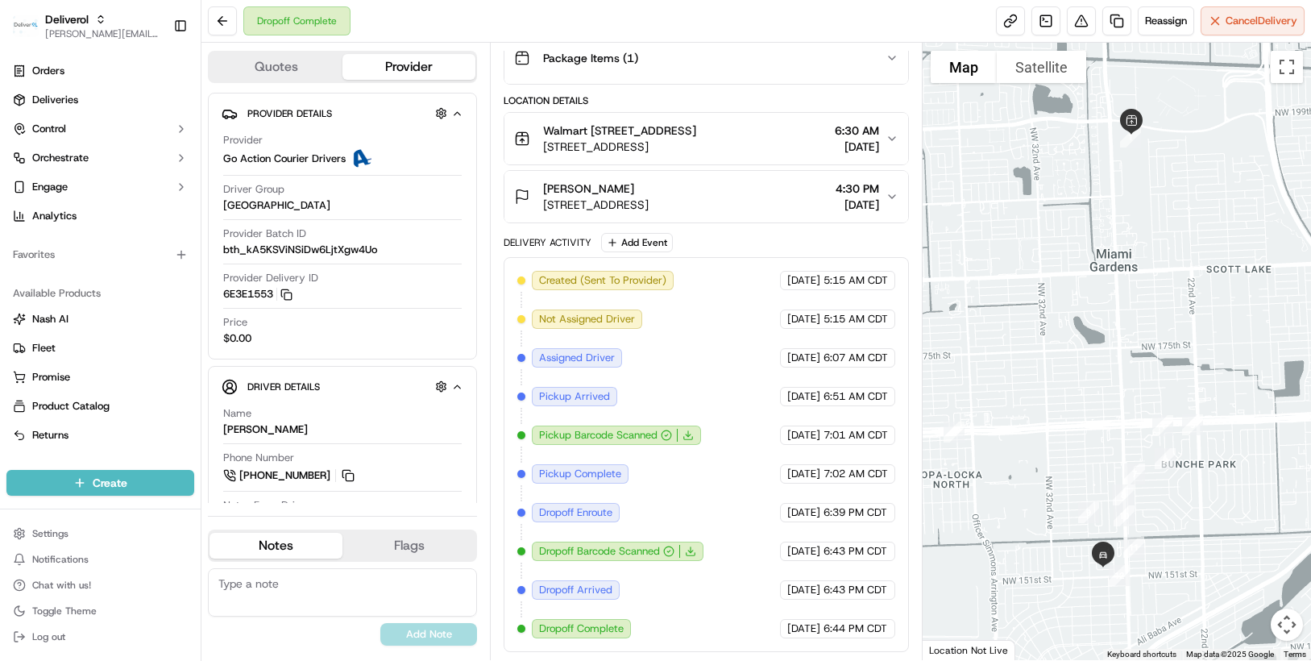
drag, startPoint x: 1244, startPoint y: 152, endPoint x: 1228, endPoint y: 153, distance: 16.2
click at [1228, 153] on div at bounding box center [1117, 351] width 388 height 617
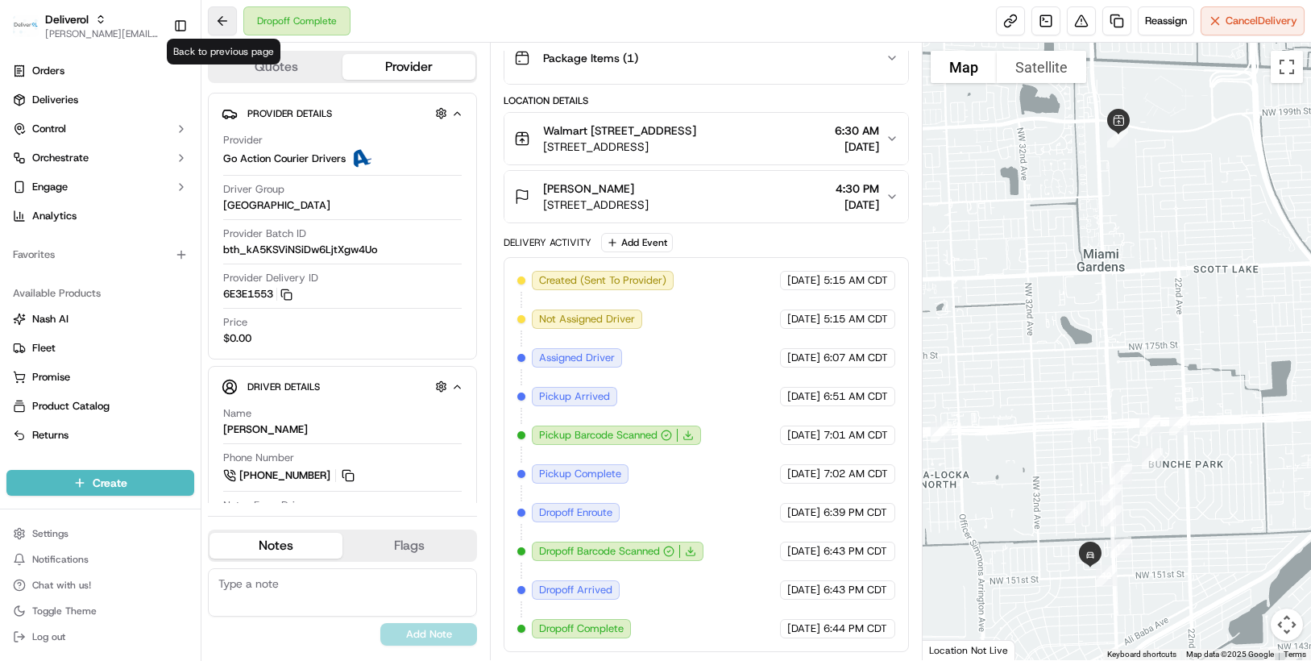
click at [217, 24] on button at bounding box center [222, 20] width 29 height 29
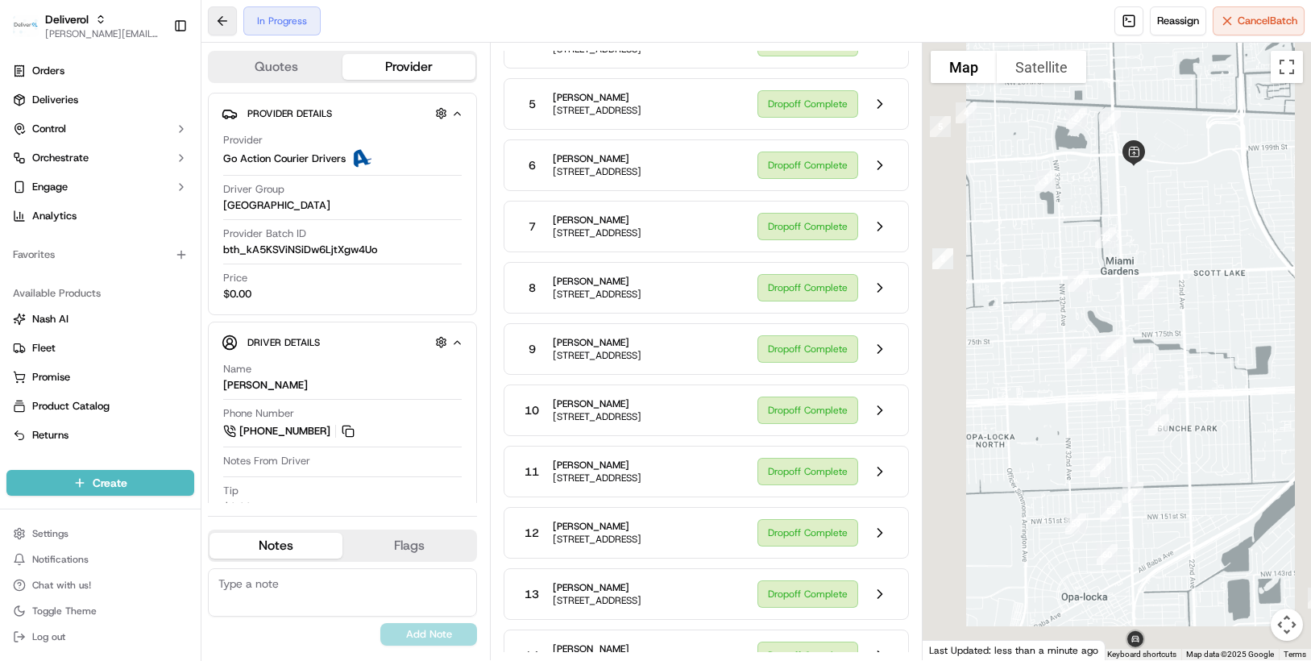
scroll to position [3906, 0]
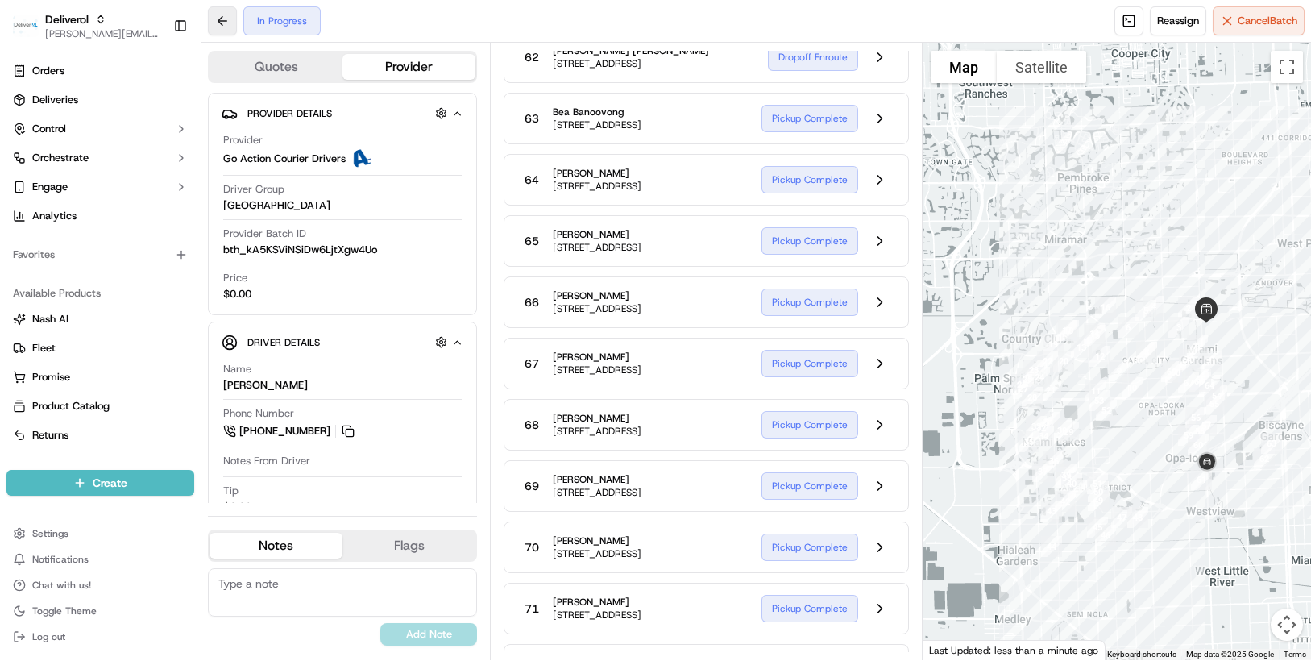
click at [217, 24] on button at bounding box center [222, 20] width 29 height 29
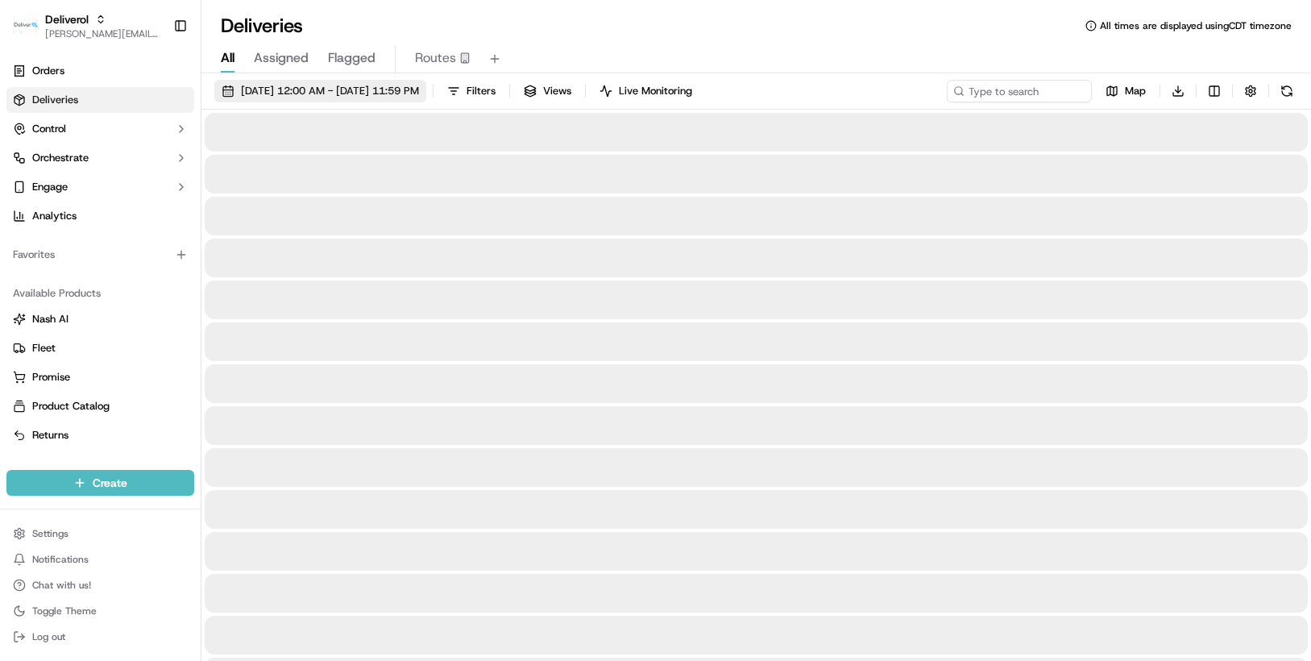
click at [419, 90] on span "[DATE] 12:00 AM - [DATE] 11:59 PM" at bounding box center [330, 91] width 178 height 15
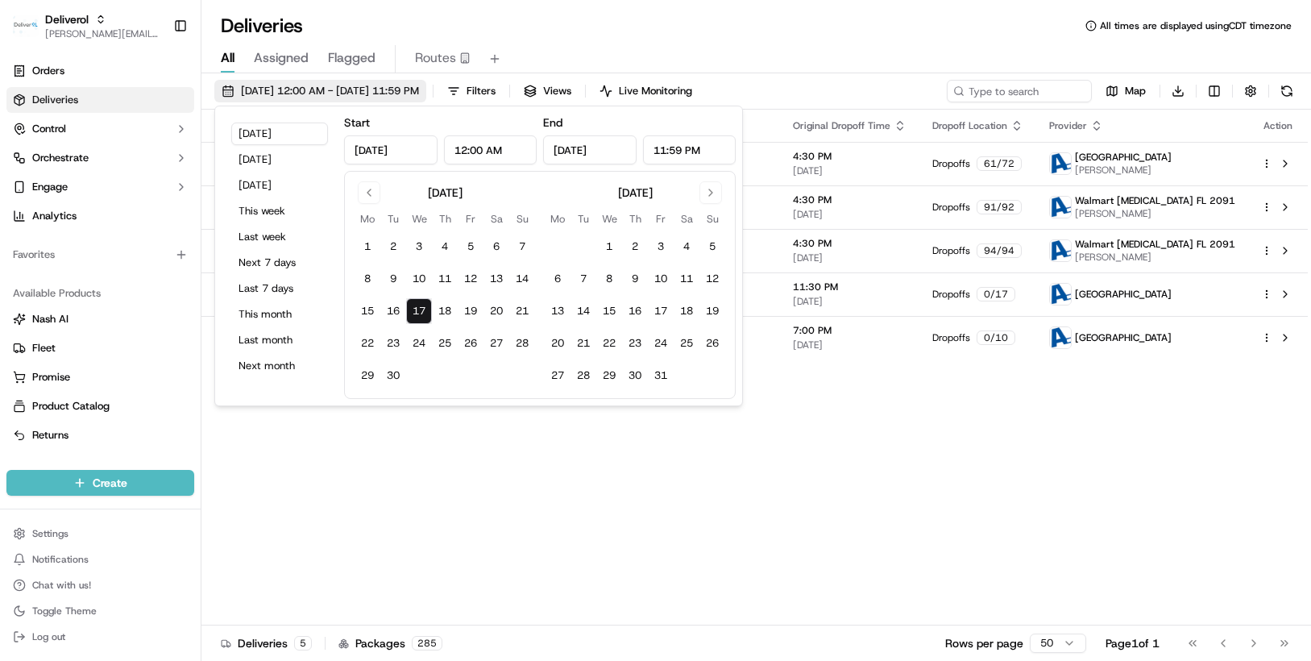
type input "Sep 17, 2025"
type input "12:00 AM"
type input "Sep 17, 2025"
type input "11:59 PM"
click at [398, 308] on button "16" at bounding box center [393, 311] width 26 height 26
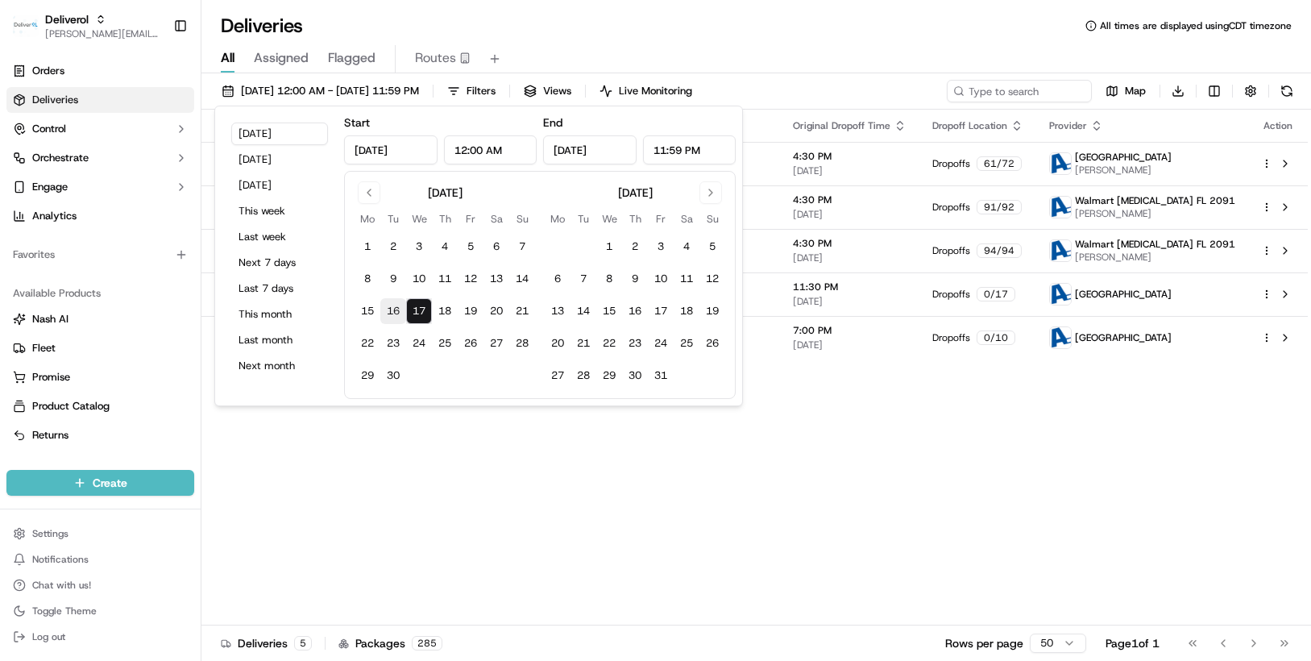
type input "Sep 16, 2025"
click at [397, 308] on button "16" at bounding box center [393, 311] width 26 height 26
click at [852, 370] on div "Status Original Pickup Time Pickup Location Original Dropoff Time Dropoff Locat…" at bounding box center [754, 368] width 1107 height 516
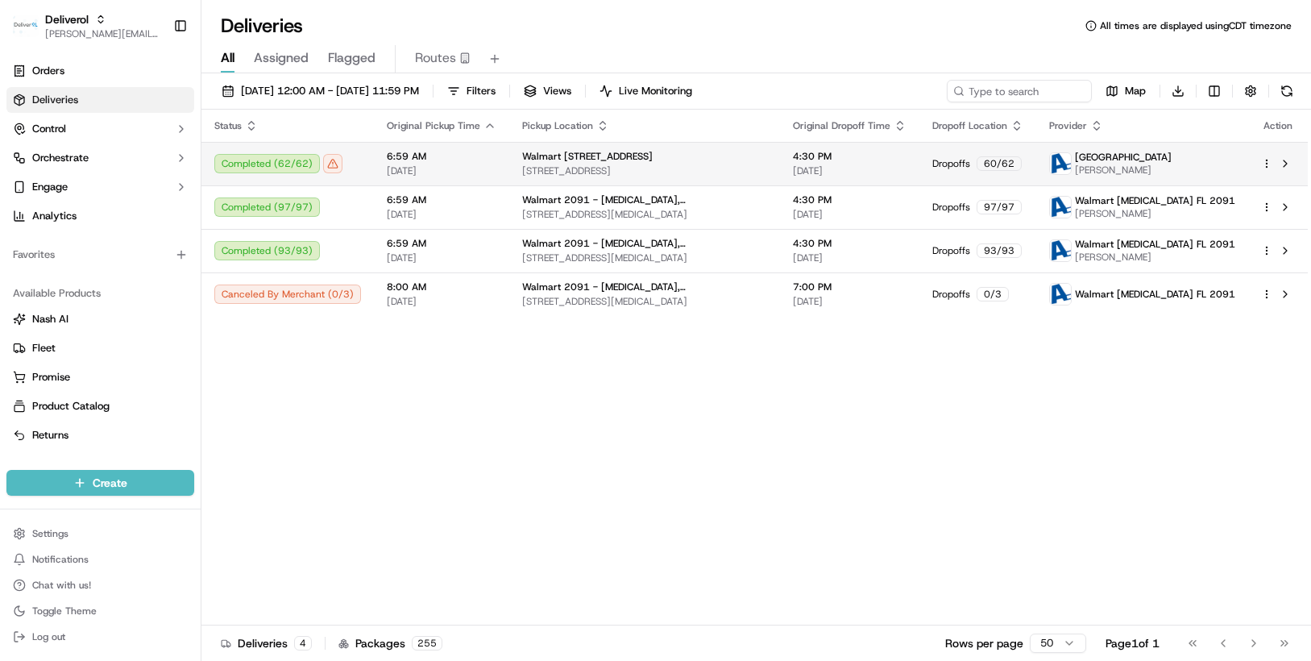
click at [1263, 156] on div at bounding box center [1278, 163] width 34 height 19
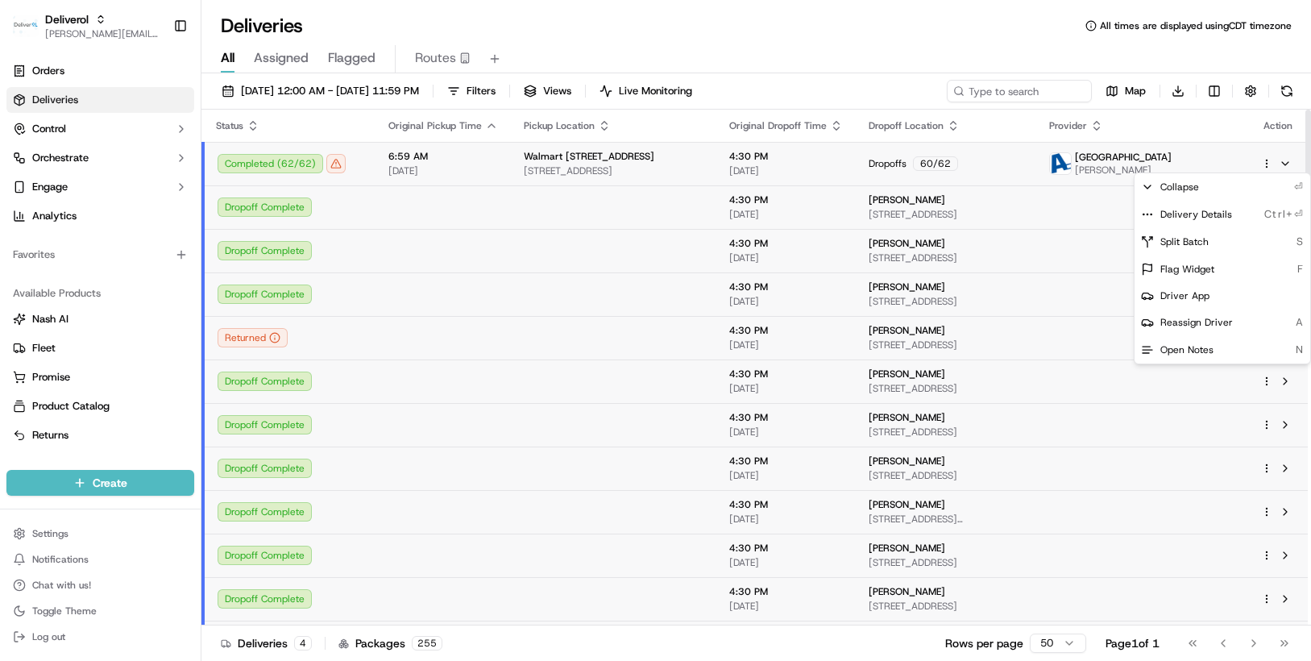
click at [1267, 160] on html "Deliverol chris.sexton@deliverol.com Toggle Sidebar Orders Deliveries Control O…" at bounding box center [655, 330] width 1311 height 661
click at [1198, 218] on span "Delivery Details" at bounding box center [1197, 214] width 72 height 13
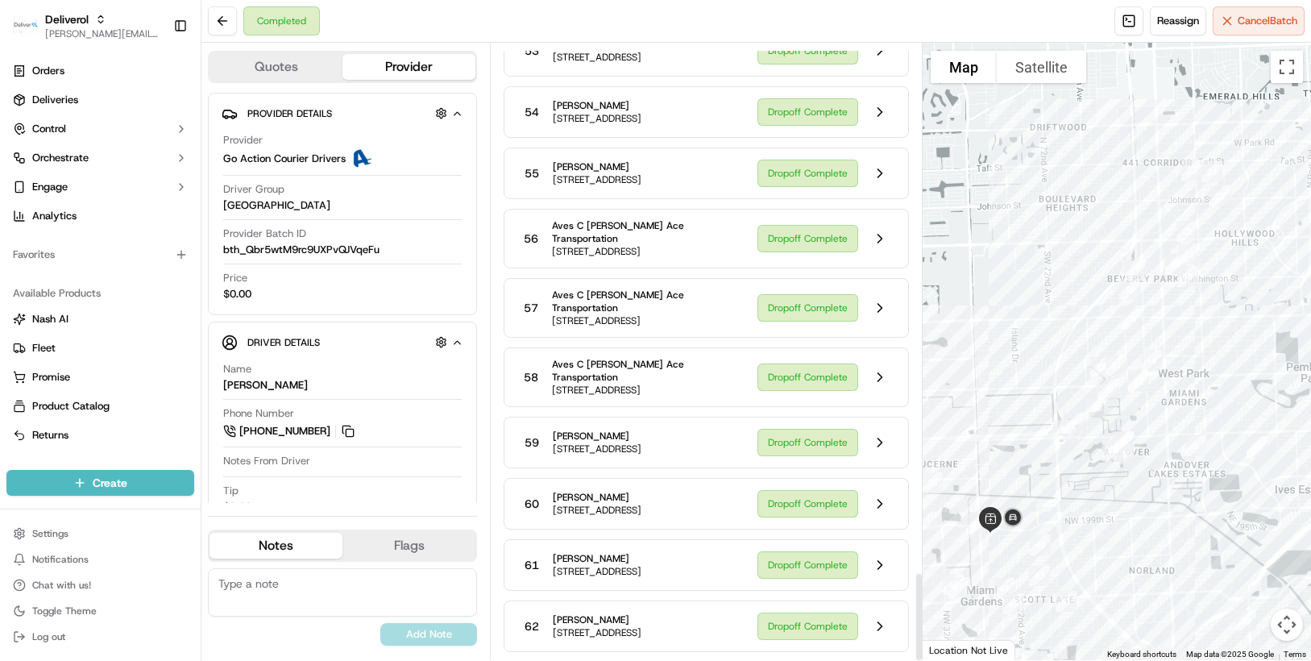
scroll to position [3699, 0]
click at [882, 621] on button at bounding box center [880, 626] width 31 height 31
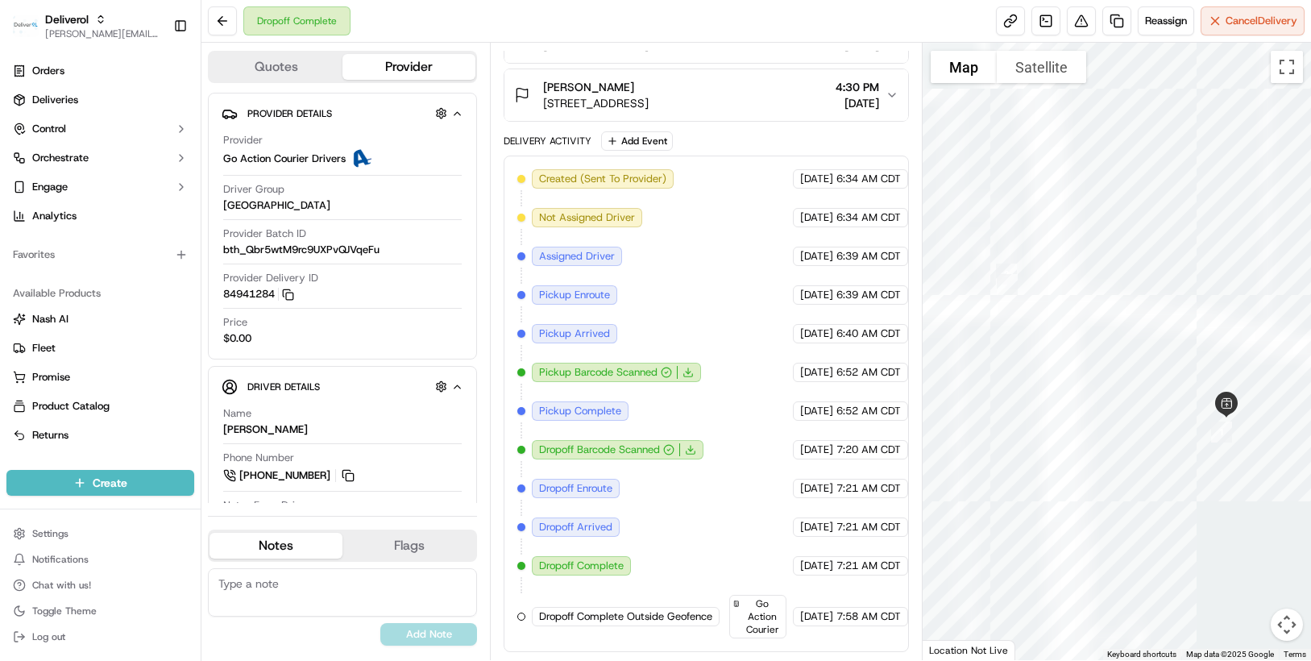
scroll to position [461, 0]
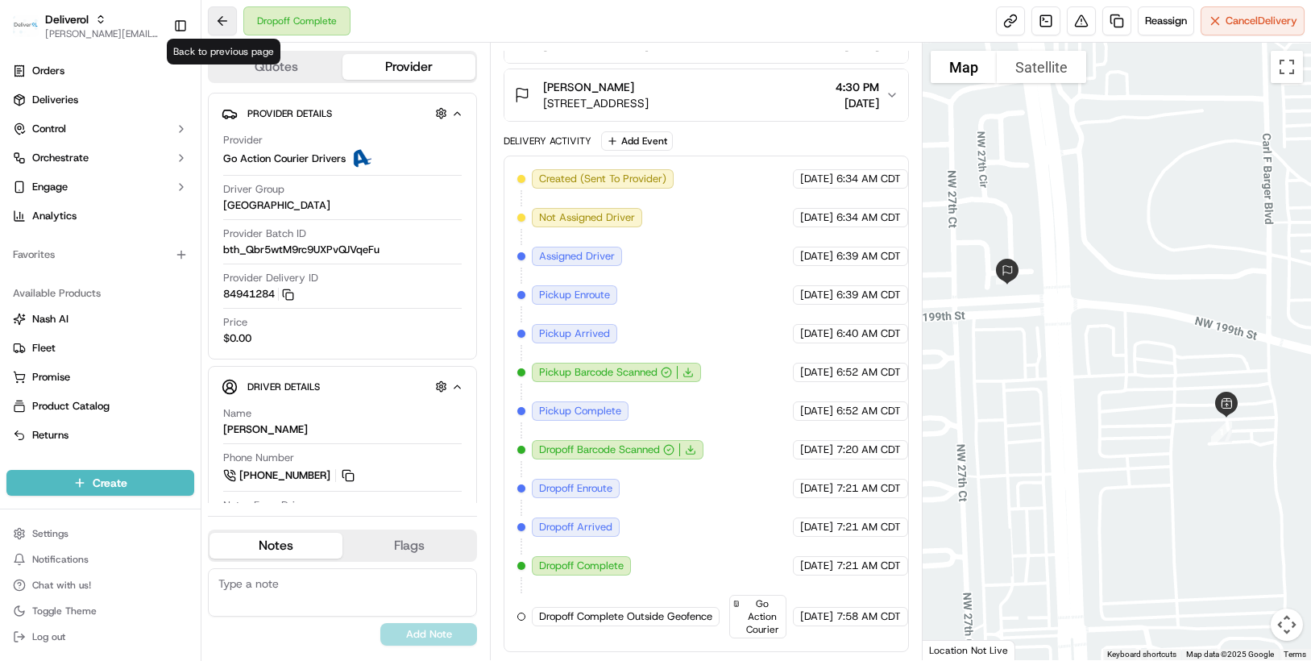
click at [221, 21] on button at bounding box center [222, 20] width 29 height 29
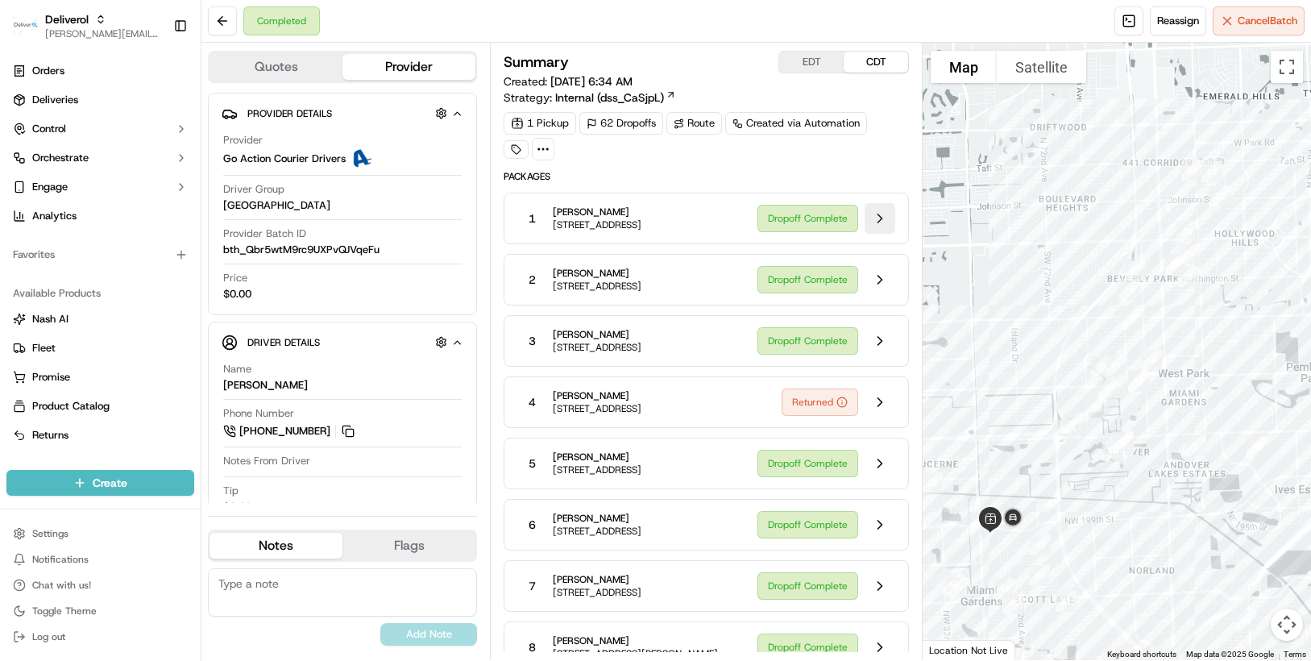
click at [883, 218] on button at bounding box center [880, 218] width 31 height 31
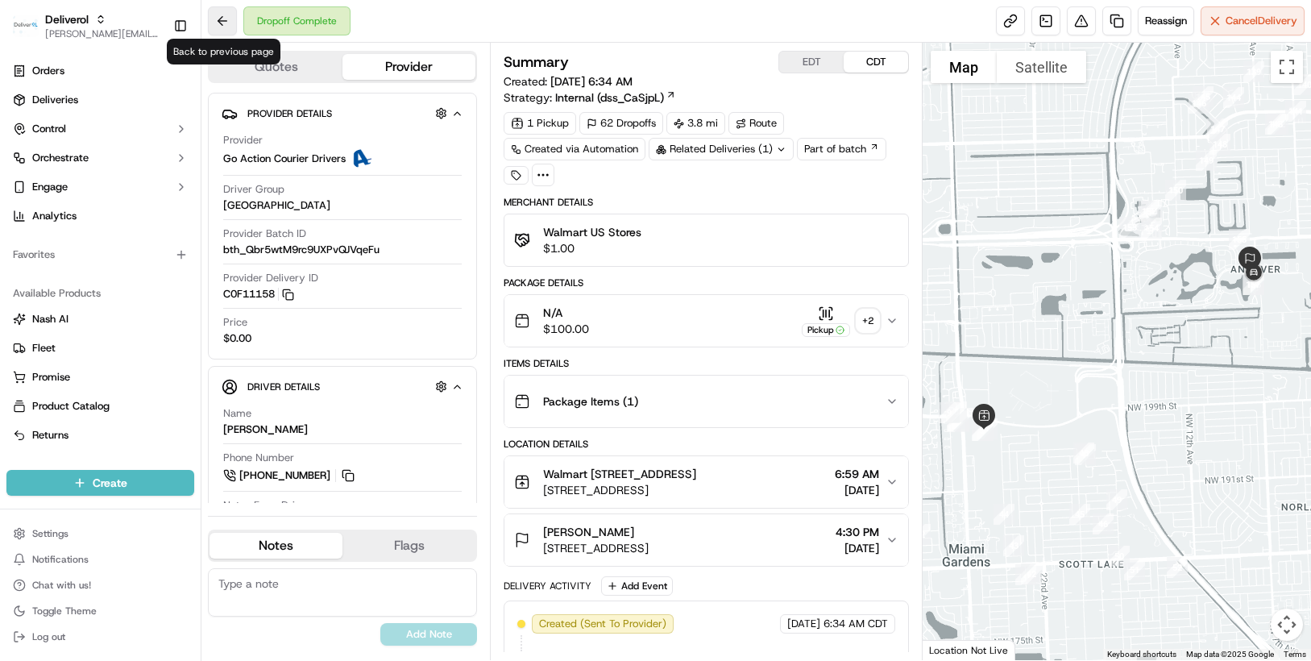
click at [226, 22] on button at bounding box center [222, 20] width 29 height 29
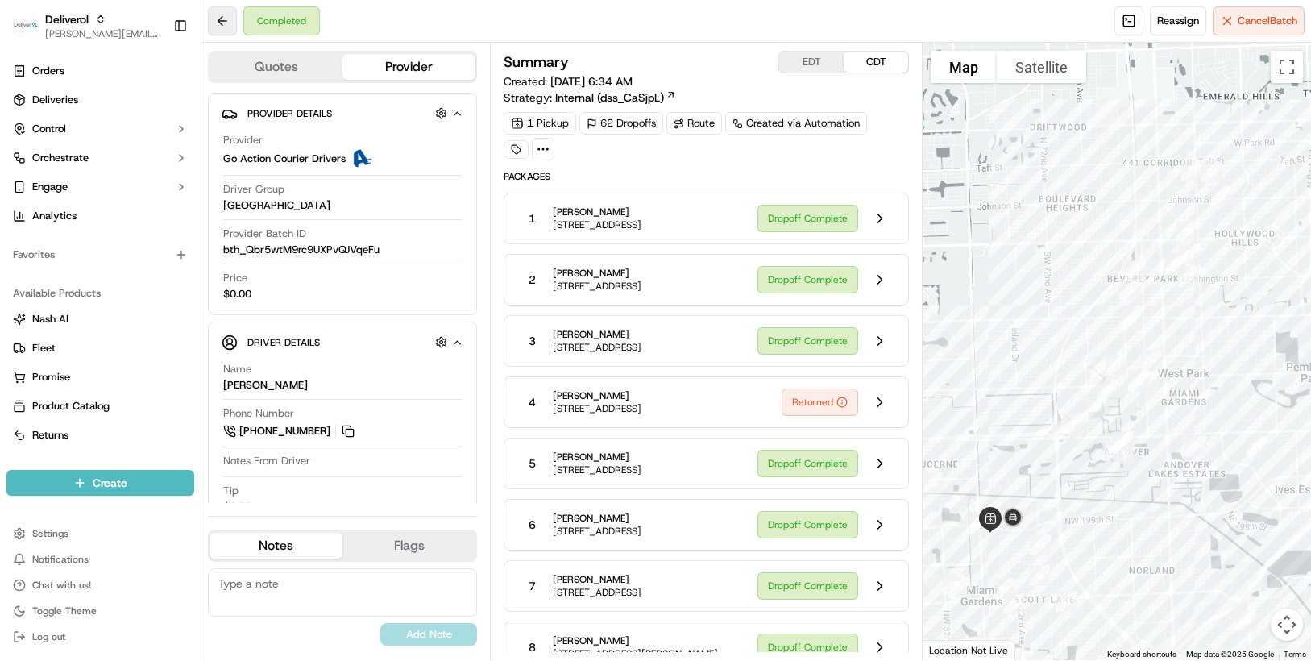
click at [226, 22] on button at bounding box center [222, 20] width 29 height 29
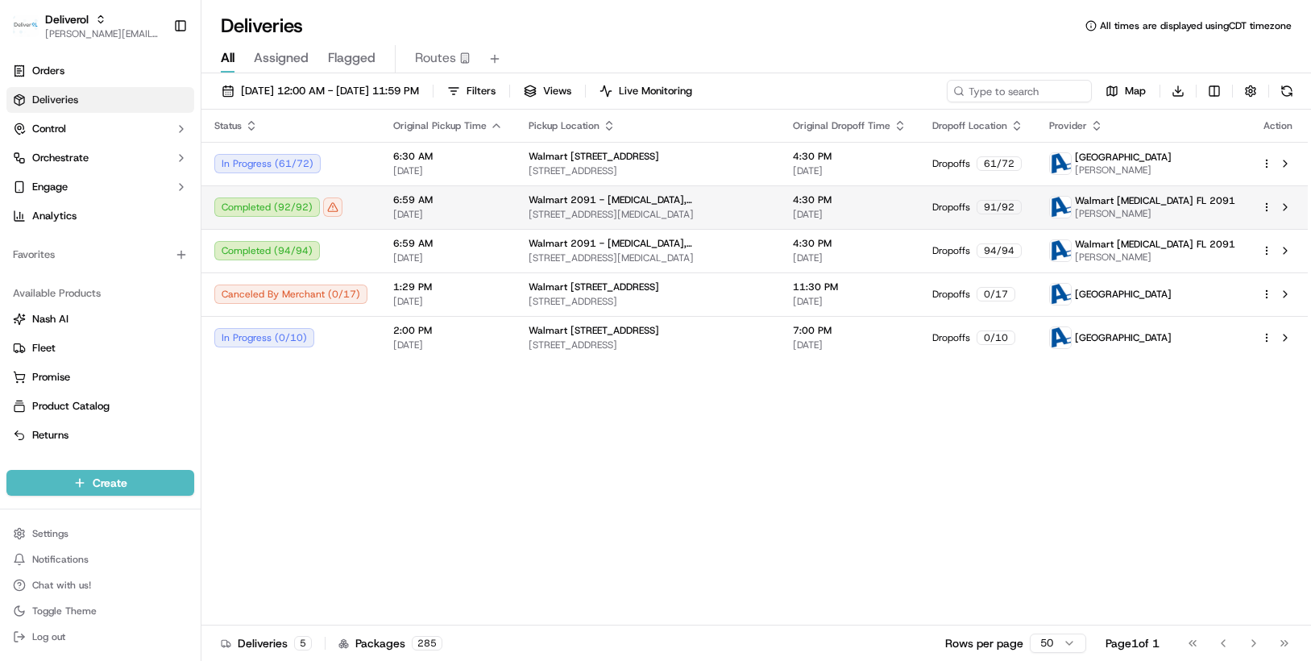
click at [1271, 206] on html "Deliverol [PERSON_NAME][EMAIL_ADDRESS][PERSON_NAME][DOMAIN_NAME] Toggle Sidebar…" at bounding box center [655, 330] width 1311 height 661
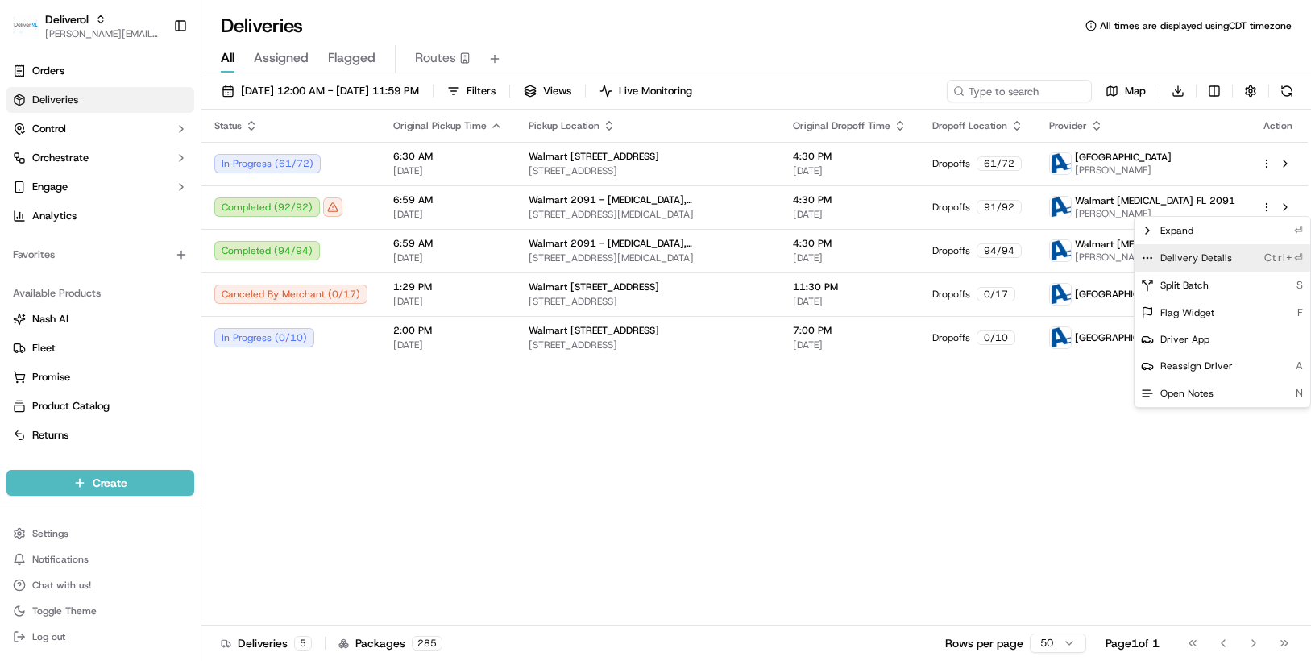
click at [1217, 255] on span "Delivery Details" at bounding box center [1197, 257] width 72 height 13
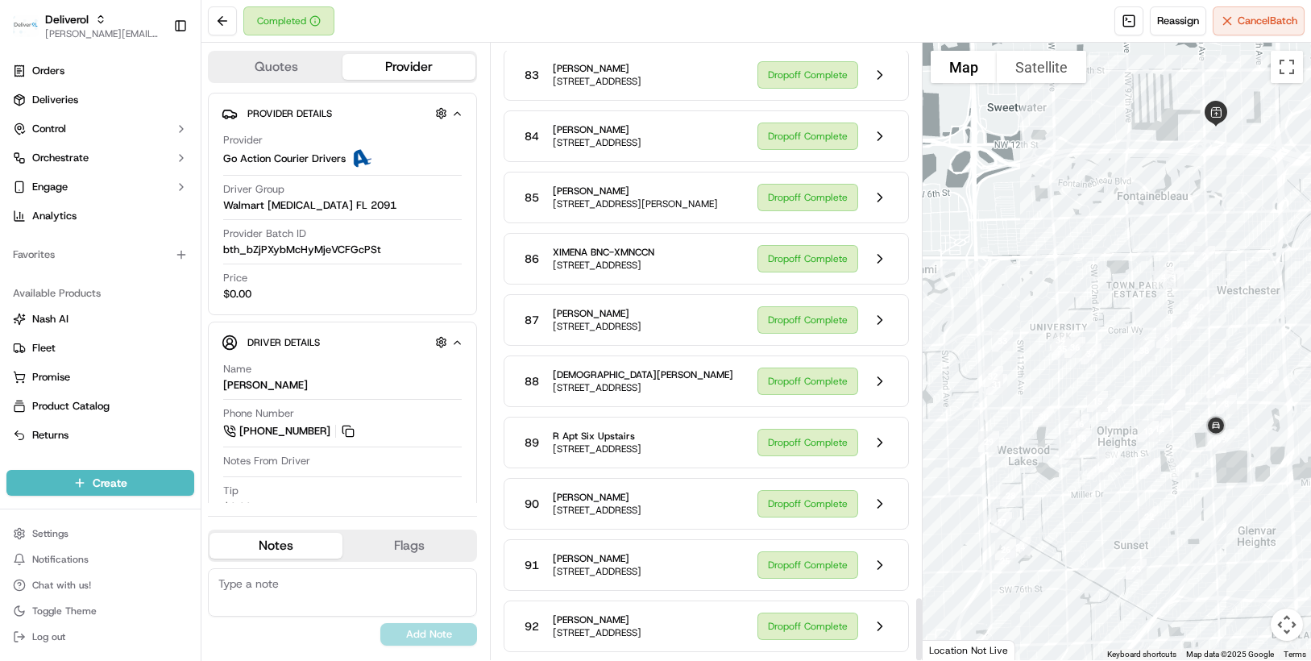
scroll to position [5400, 0]
click at [875, 629] on button at bounding box center [880, 626] width 31 height 31
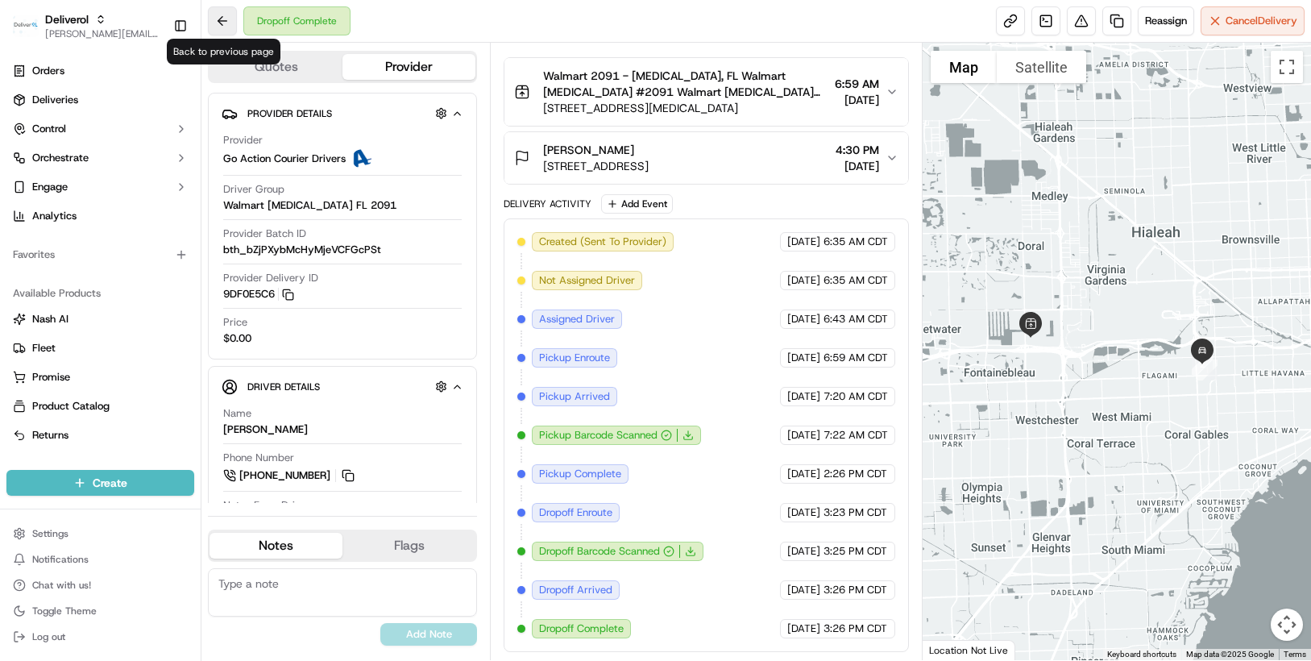
click at [228, 21] on button at bounding box center [222, 20] width 29 height 29
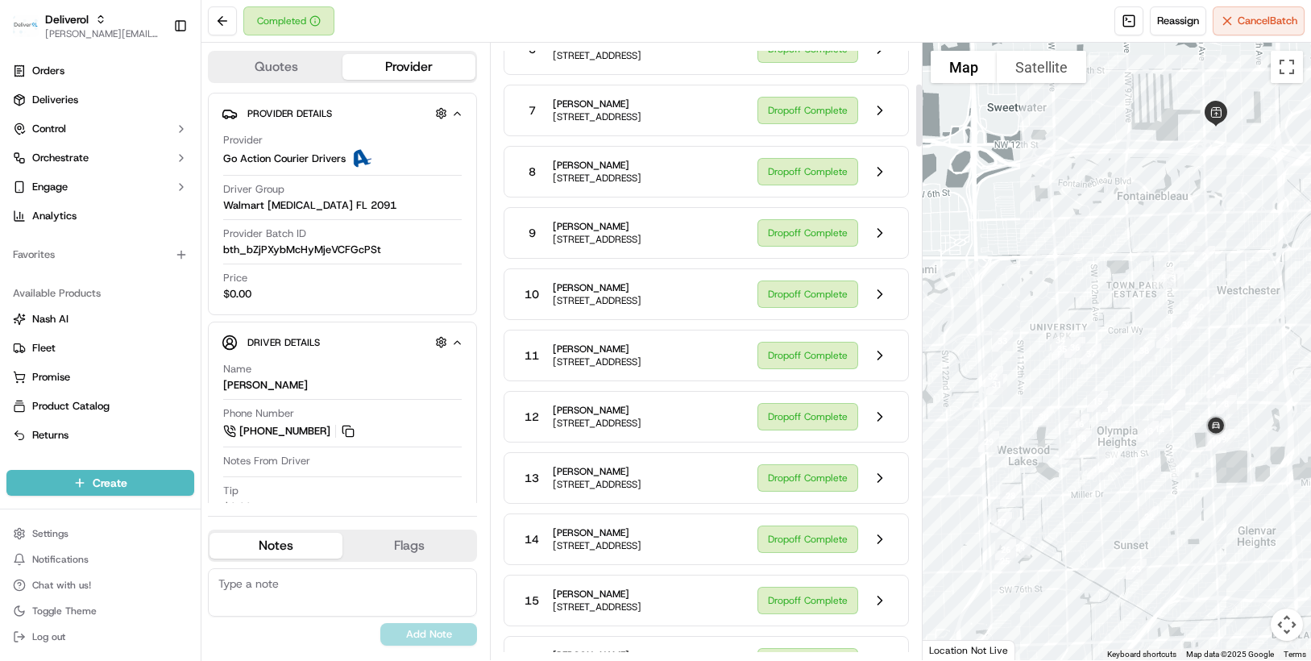
scroll to position [403, 0]
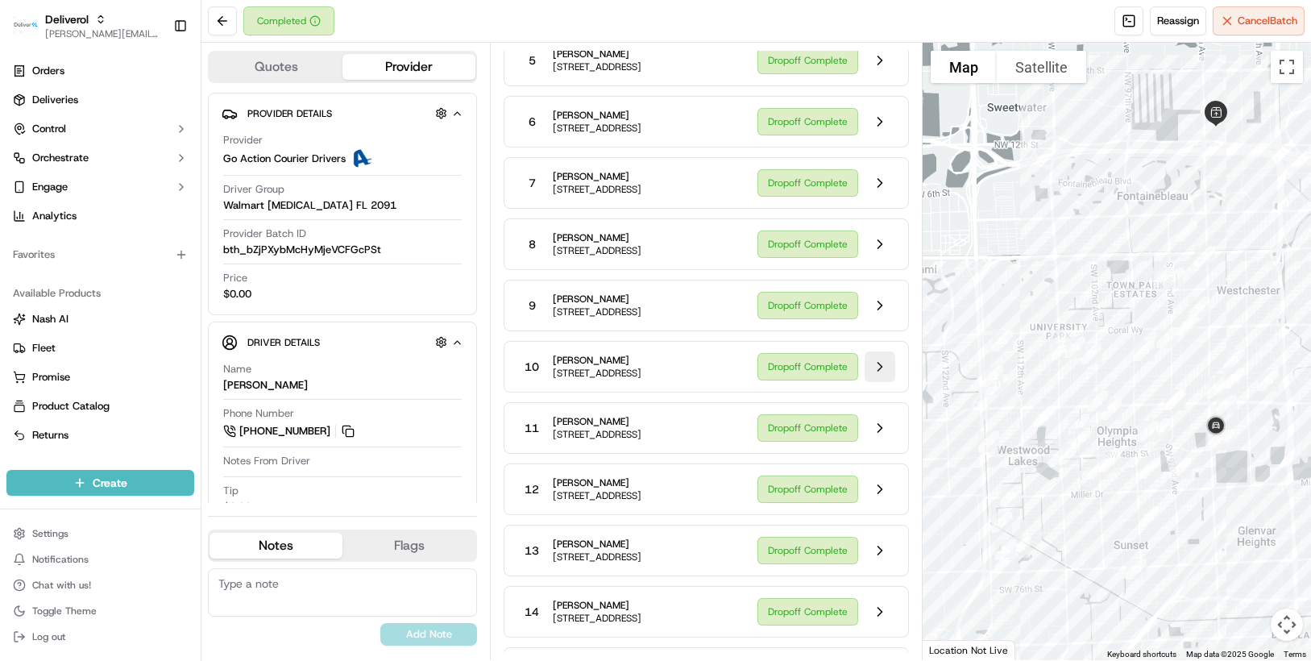
click at [874, 380] on button at bounding box center [880, 366] width 31 height 31
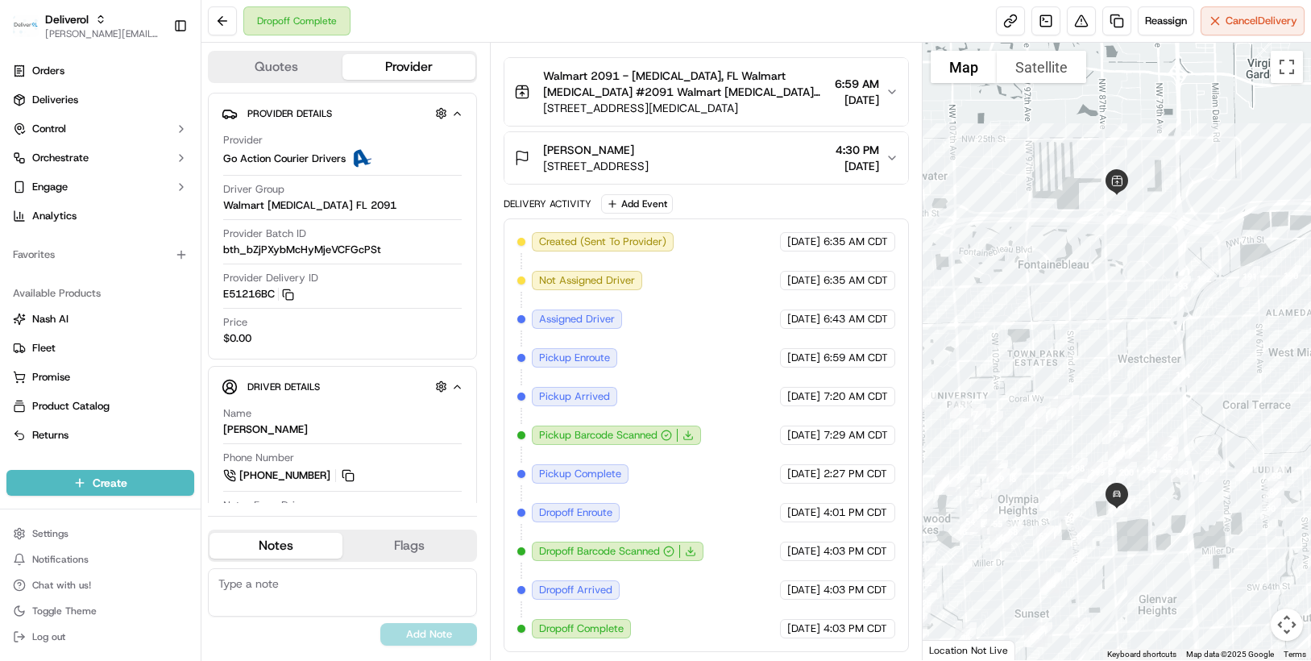
scroll to position [398, 0]
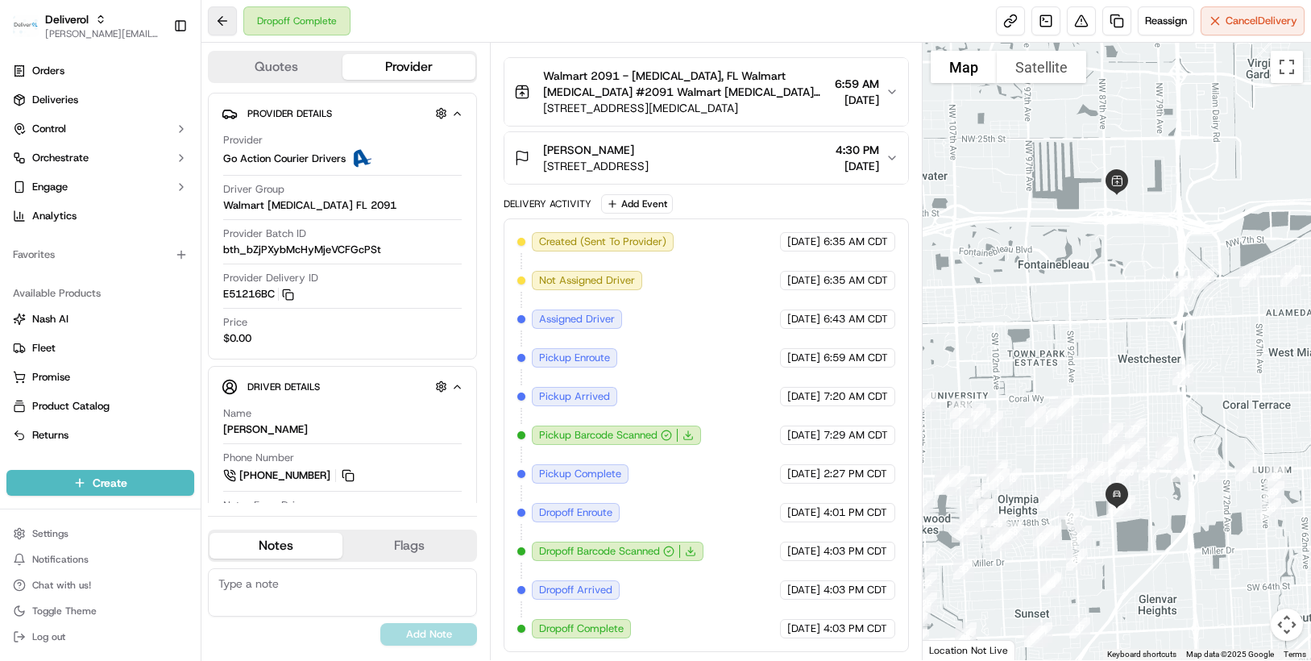
click at [220, 16] on button at bounding box center [222, 20] width 29 height 29
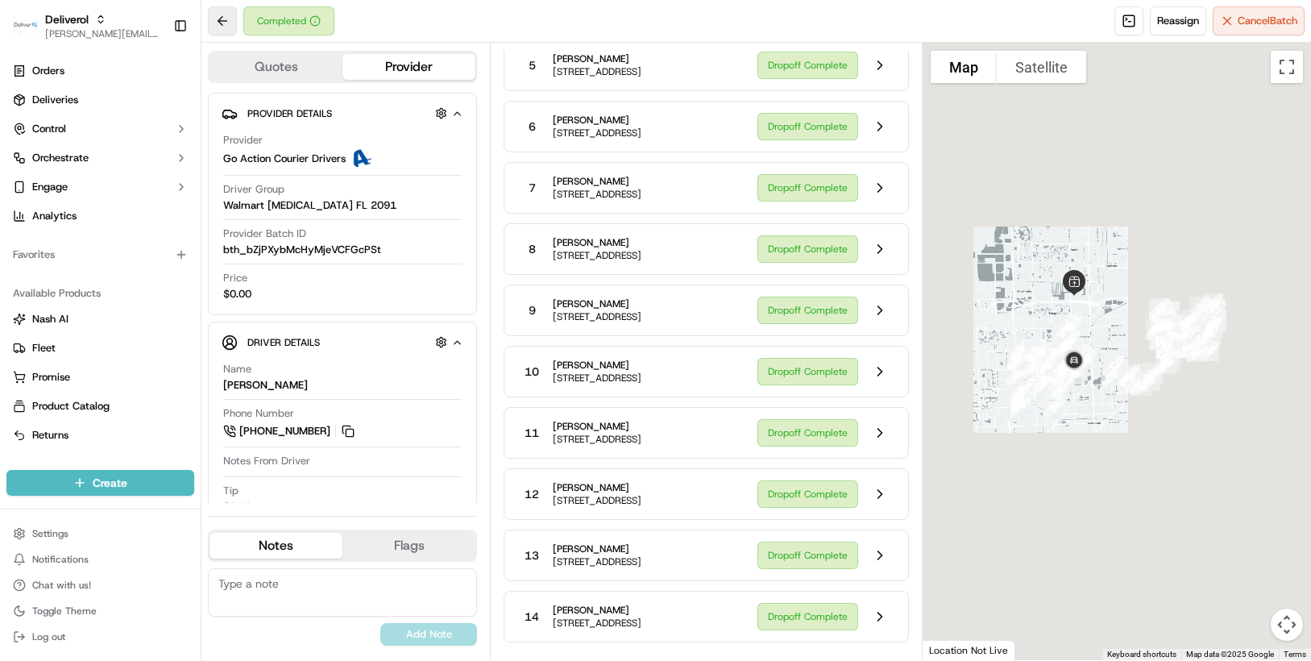
scroll to position [403, 0]
